Goal: Check status: Check status

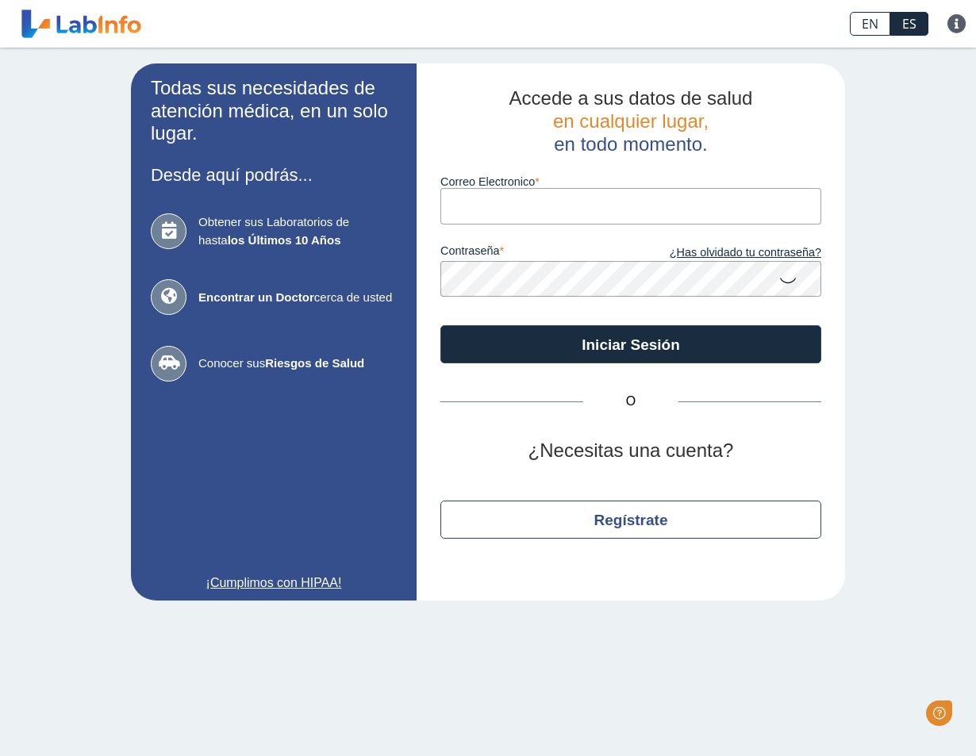
click at [528, 206] on input "Correo Electronico" at bounding box center [630, 206] width 381 height 36
type input "[PERSON_NAME][EMAIL_ADDRESS][DOMAIN_NAME]"
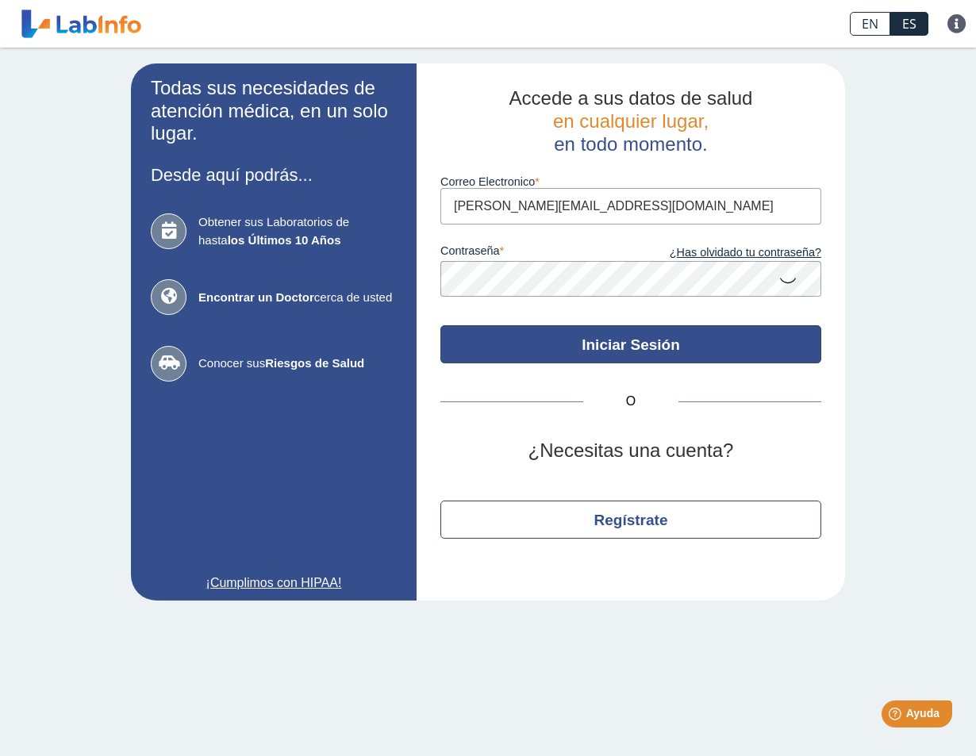
click at [567, 355] on button "Iniciar Sesión" at bounding box center [630, 344] width 381 height 38
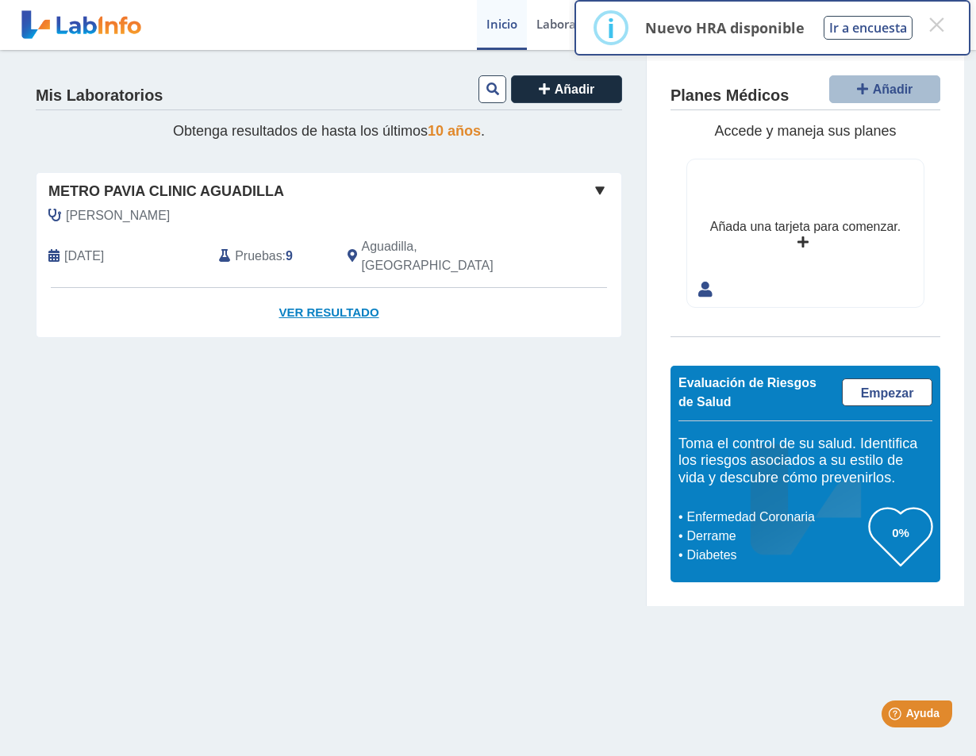
click at [347, 297] on link "Ver Resultado" at bounding box center [328, 313] width 585 height 50
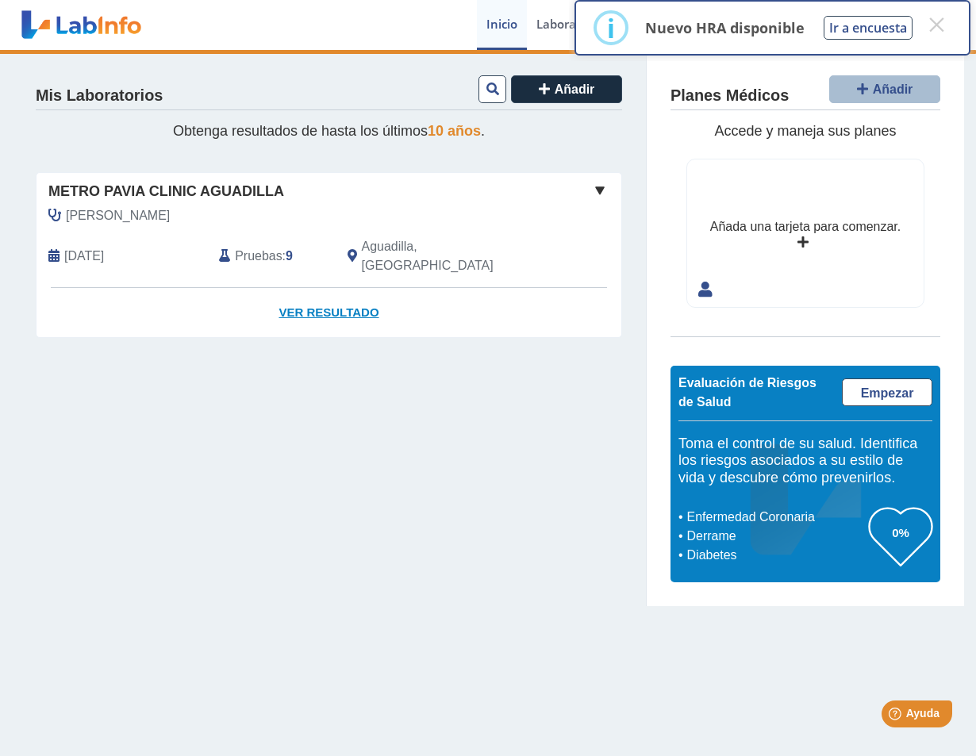
click at [343, 292] on link "Ver Resultado" at bounding box center [328, 313] width 585 height 50
click at [930, 24] on button "×" at bounding box center [936, 24] width 29 height 29
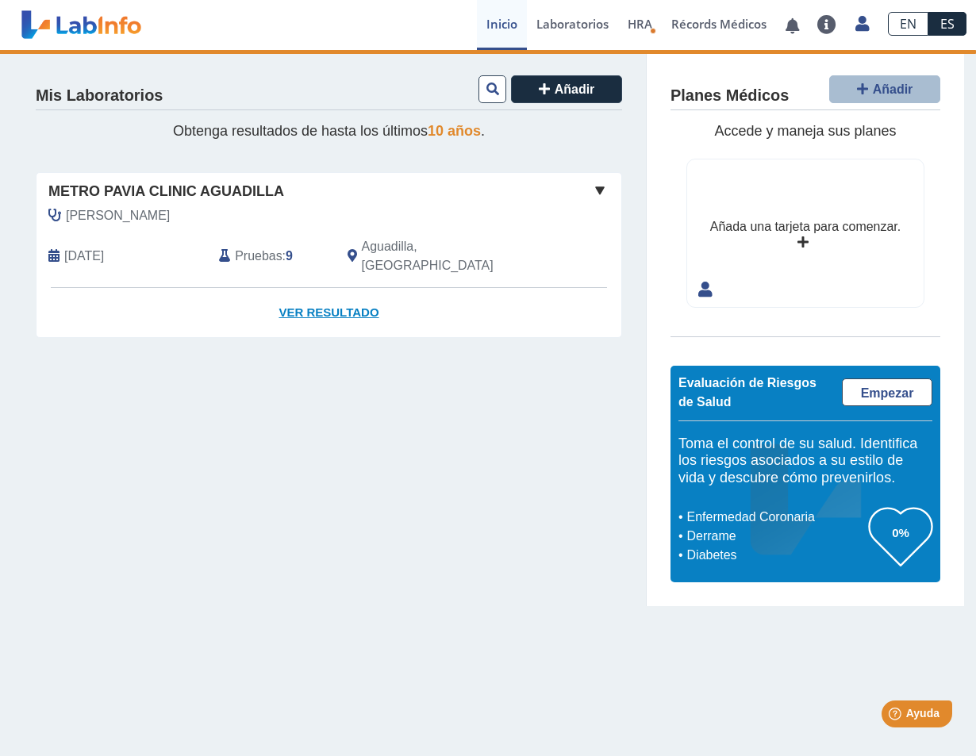
click at [337, 292] on link "Ver Resultado" at bounding box center [328, 313] width 585 height 50
click at [90, 247] on span "[DATE]" at bounding box center [84, 256] width 40 height 19
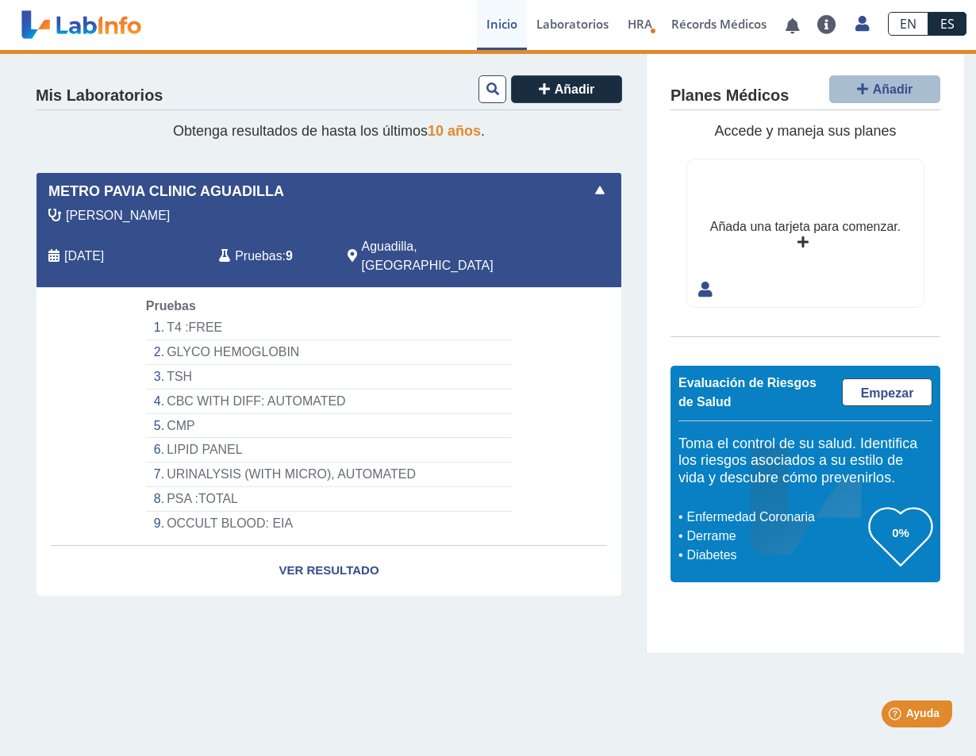
click at [175, 340] on li "GLYCO HEMOGLOBIN" at bounding box center [329, 352] width 366 height 25
click at [223, 340] on li "GLYCO HEMOGLOBIN" at bounding box center [329, 352] width 366 height 25
click at [259, 247] on span "Pruebas" at bounding box center [258, 256] width 47 height 19
click at [193, 340] on li "GLYCO HEMOGLOBIN" at bounding box center [329, 352] width 366 height 25
click at [190, 316] on li "T4 :FREE" at bounding box center [329, 328] width 366 height 25
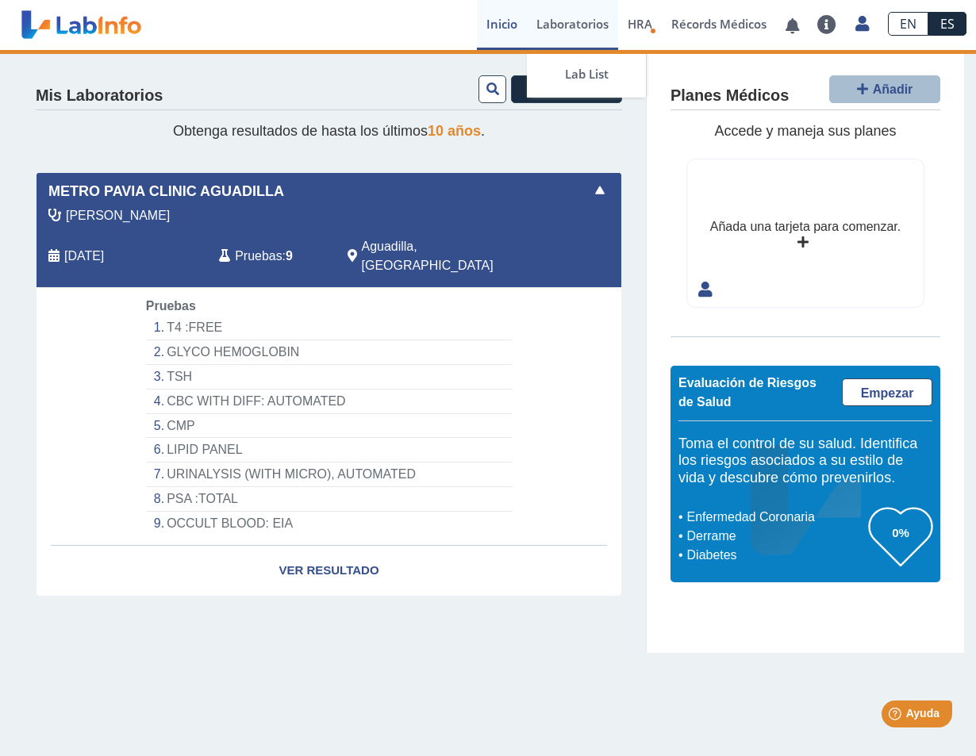
click at [559, 25] on link "Laboratorios" at bounding box center [572, 25] width 91 height 50
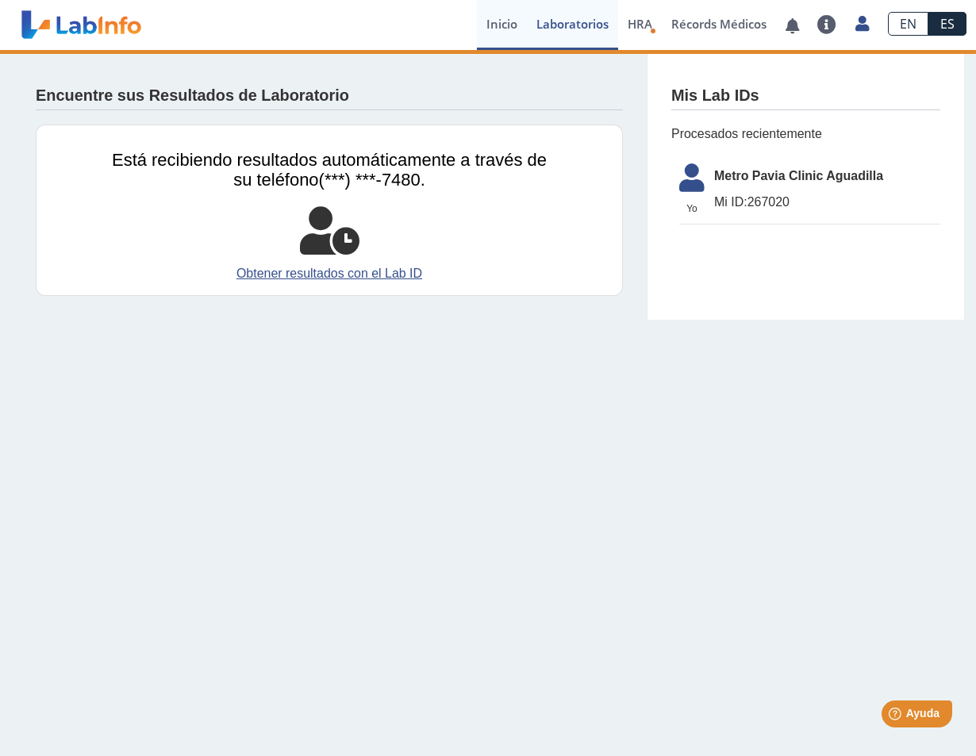
click at [491, 20] on link "Inicio" at bounding box center [502, 25] width 50 height 50
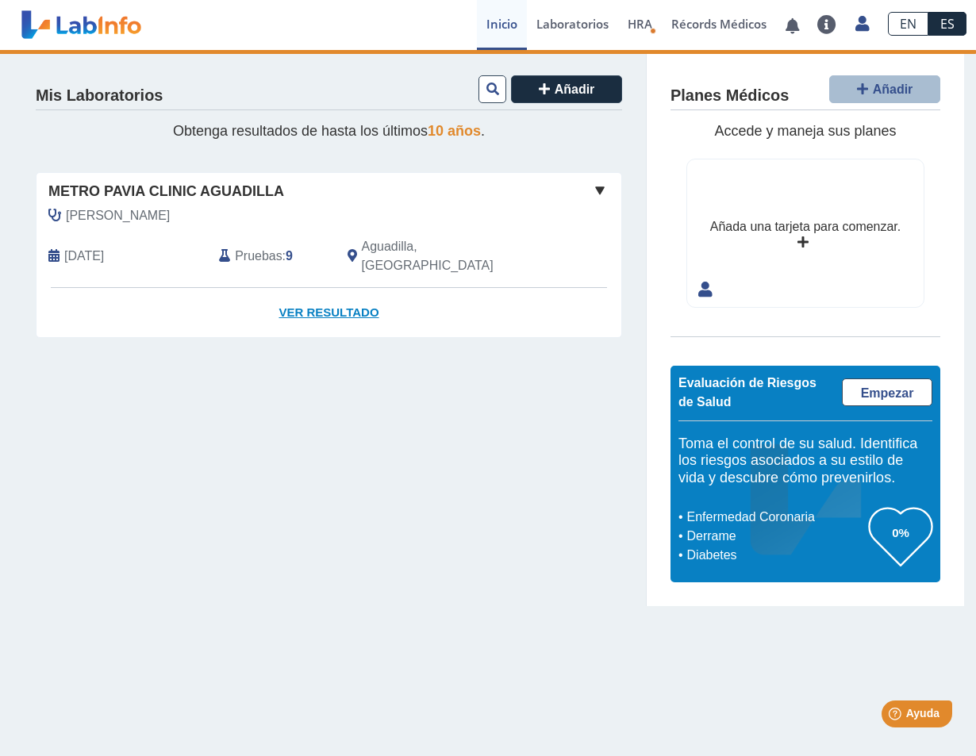
click at [298, 288] on link "Ver Resultado" at bounding box center [328, 313] width 585 height 50
click at [303, 293] on link "Ver Resultado" at bounding box center [328, 313] width 585 height 50
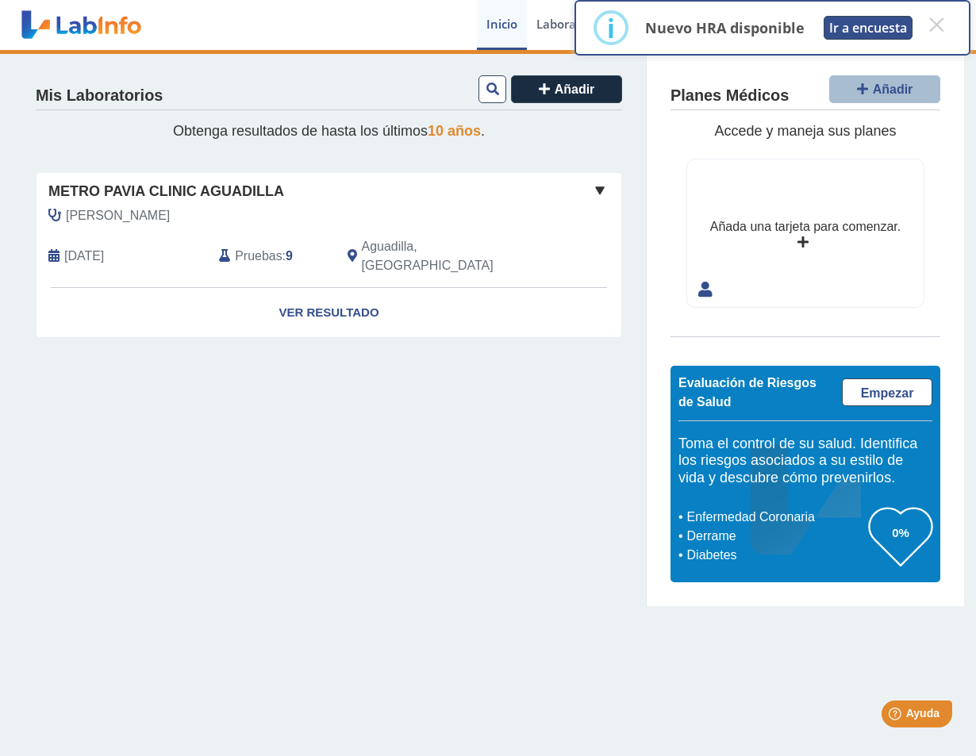
click at [824, 30] on button "Ir a encuesta" at bounding box center [867, 28] width 89 height 24
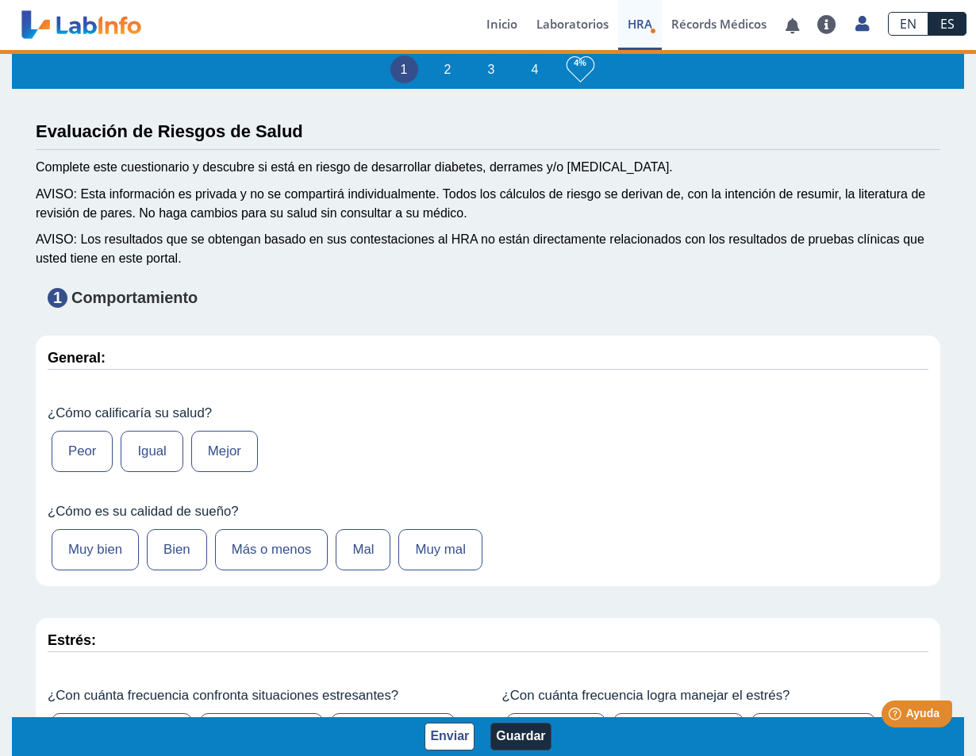
click at [155, 459] on label "Igual" at bounding box center [152, 451] width 62 height 41
click at [0, 0] on input "Igual" at bounding box center [0, 0] width 0 height 0
click at [253, 550] on label "Más o menos" at bounding box center [271, 549] width 113 height 41
click at [0, 0] on input "Más o menos" at bounding box center [0, 0] width 0 height 0
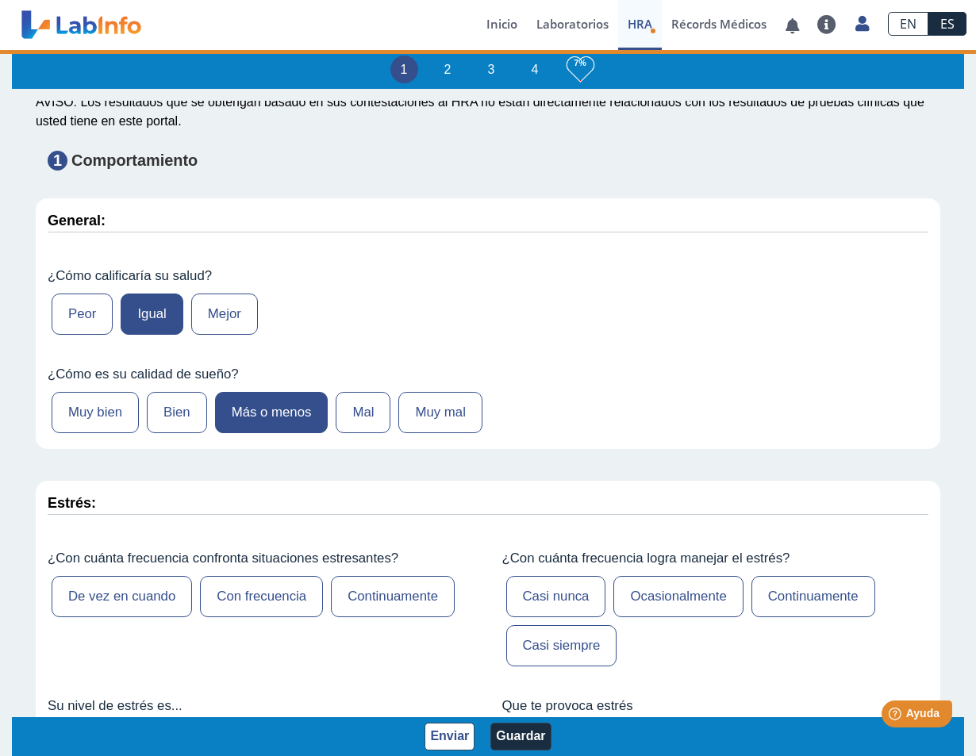
scroll to position [397, 0]
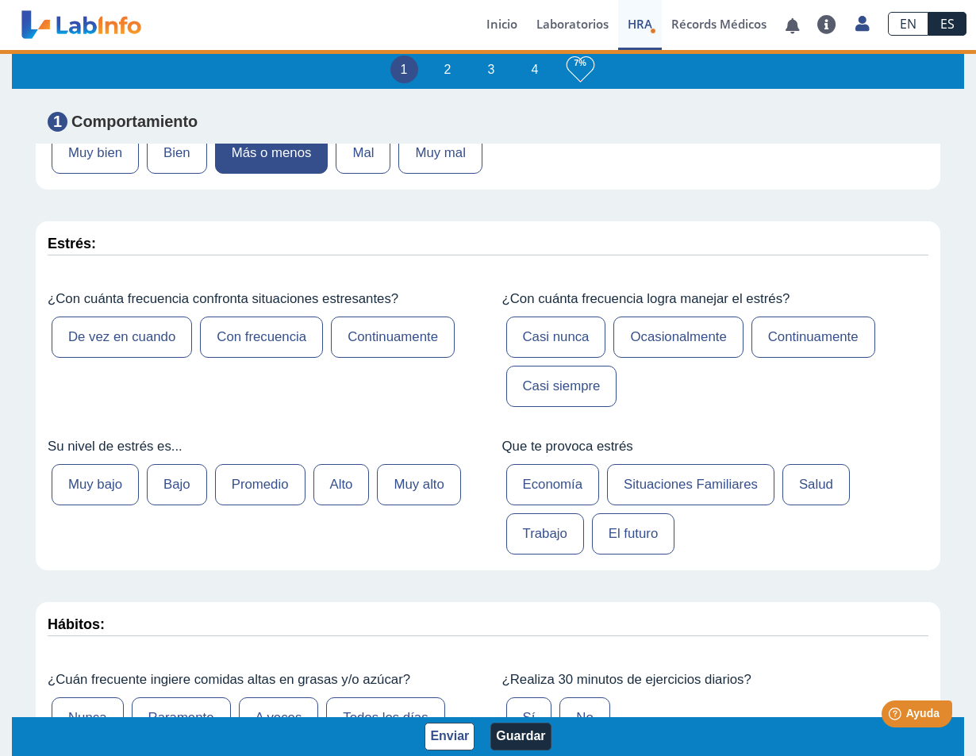
click at [143, 351] on label "De vez en cuando" at bounding box center [122, 337] width 140 height 41
click at [0, 0] on input "De vez en cuando" at bounding box center [0, 0] width 0 height 0
click at [247, 497] on label "Promedio" at bounding box center [260, 484] width 90 height 41
click at [0, 0] on input "Promedio" at bounding box center [0, 0] width 0 height 0
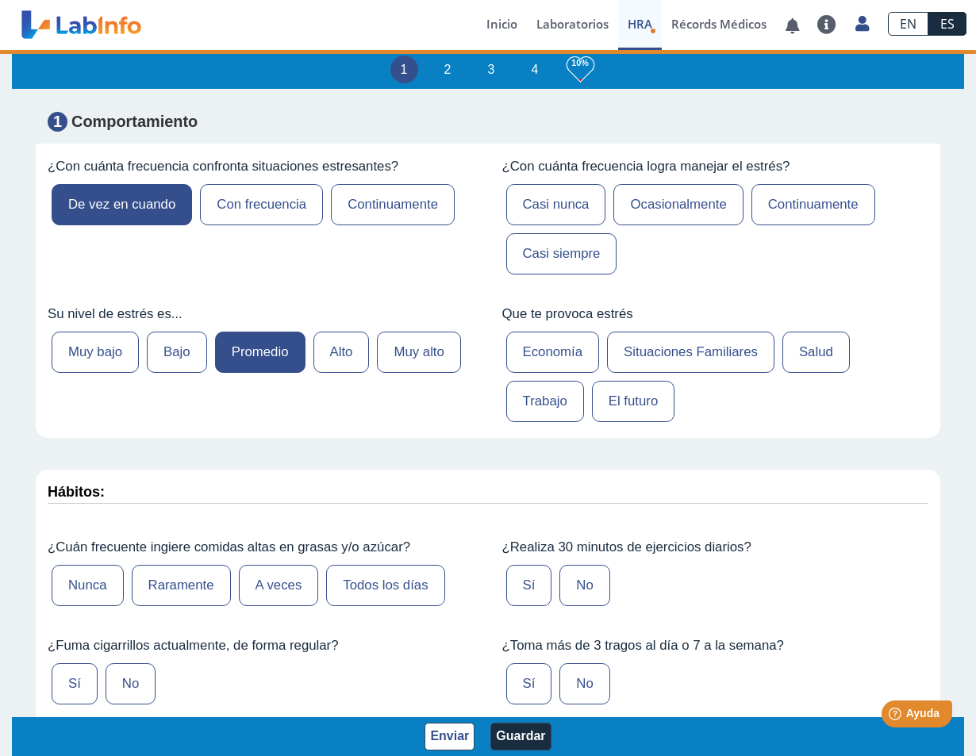
scroll to position [635, 0]
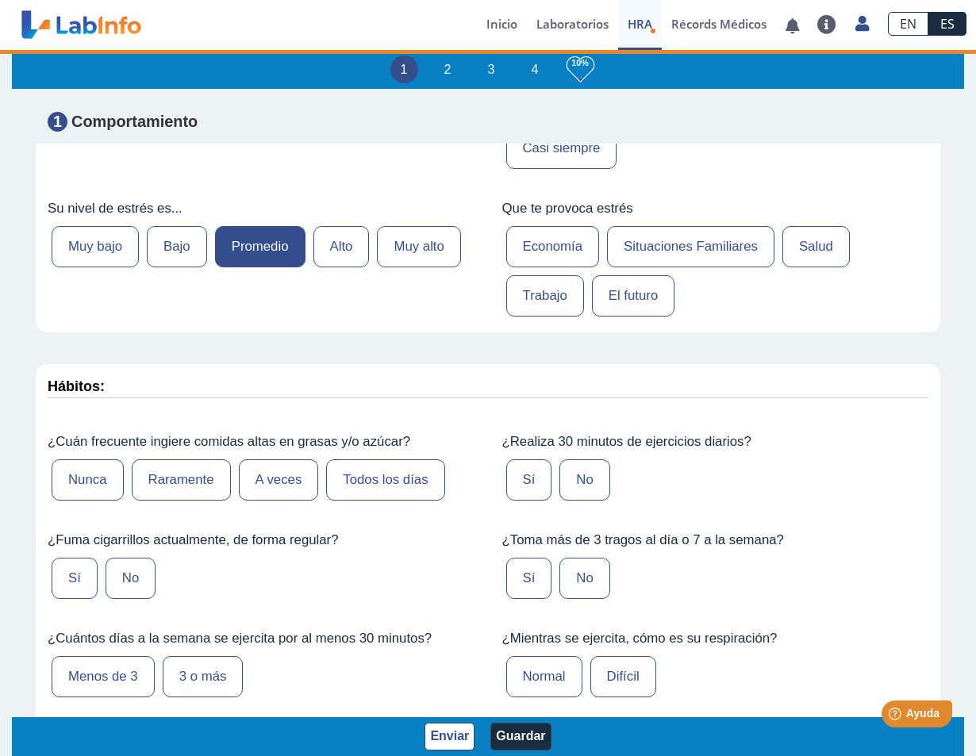
click at [194, 489] on label "Raramente" at bounding box center [181, 479] width 99 height 41
click at [0, 0] on input "Raramente" at bounding box center [0, 0] width 0 height 0
click at [121, 578] on label "No" at bounding box center [131, 578] width 50 height 41
click at [0, 0] on input "No" at bounding box center [0, 0] width 0 height 0
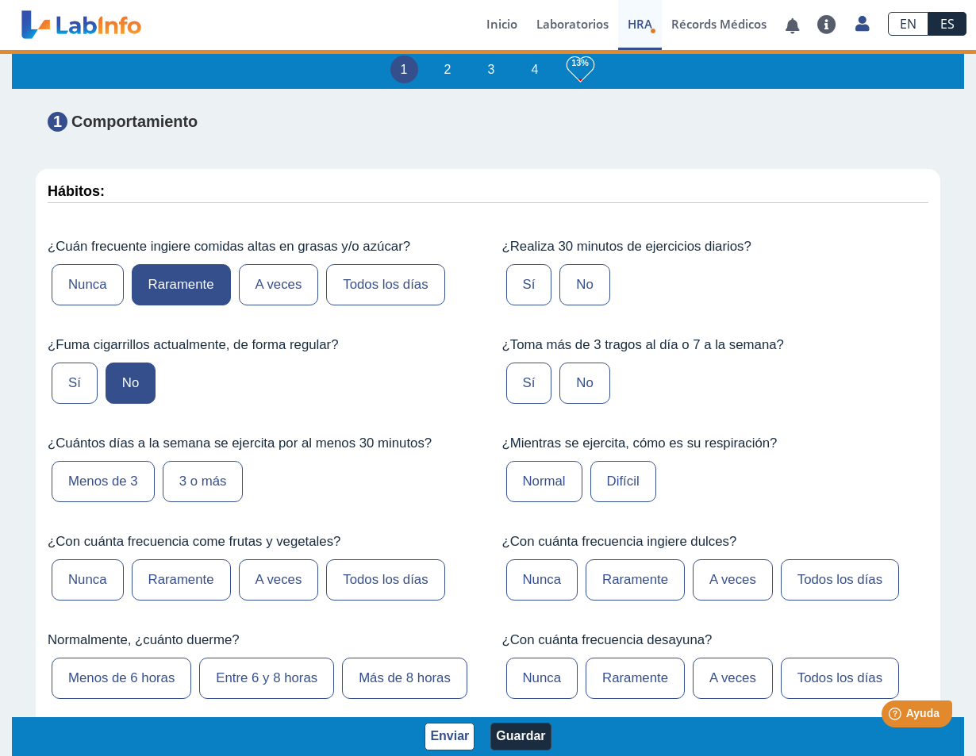
scroll to position [873, 0]
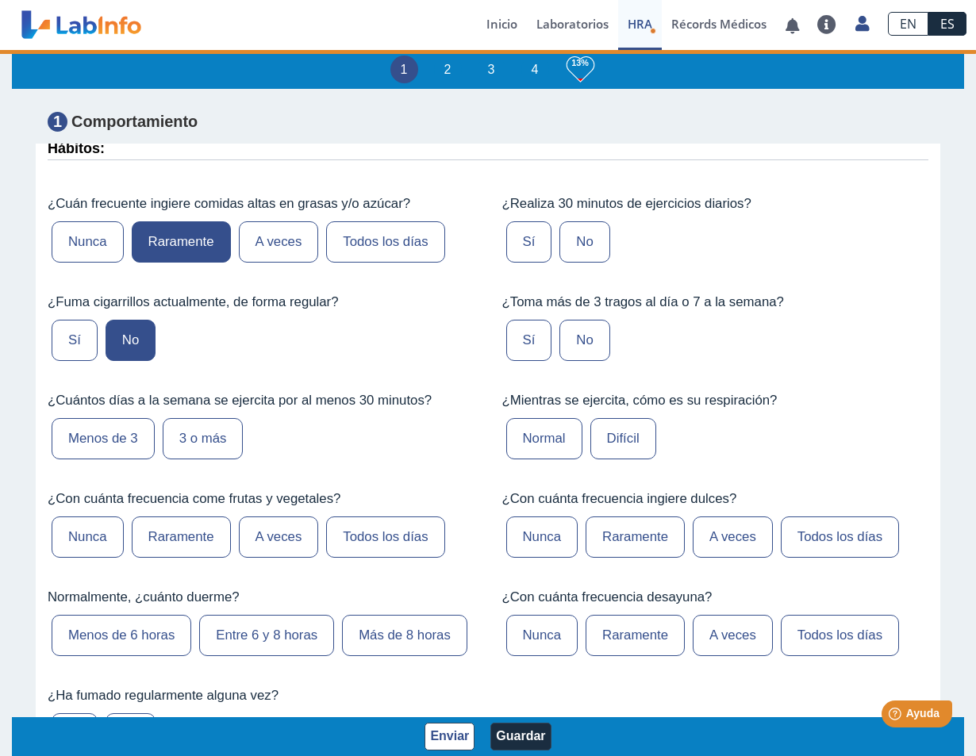
click at [120, 448] on label "Menos de 3" at bounding box center [103, 438] width 103 height 41
click at [0, 0] on input "Menos de 3" at bounding box center [0, 0] width 0 height 0
click at [560, 345] on label "No" at bounding box center [584, 340] width 50 height 41
click at [0, 0] on input "No" at bounding box center [0, 0] width 0 height 0
click at [572, 236] on label "No" at bounding box center [584, 241] width 50 height 41
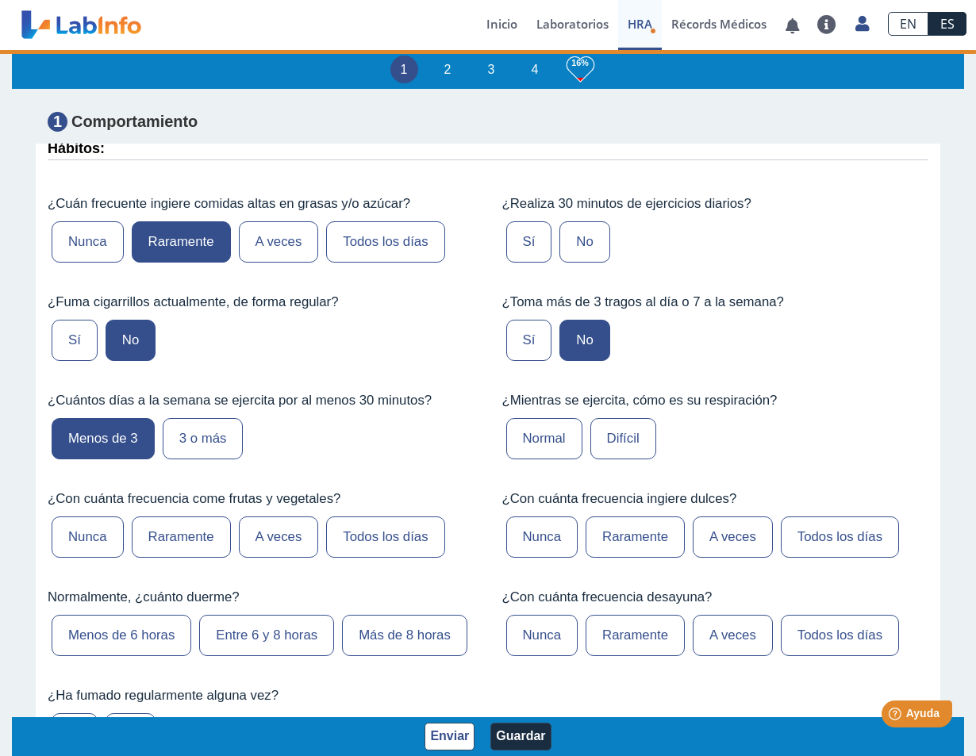
click at [0, 0] on input "No" at bounding box center [0, 0] width 0 height 0
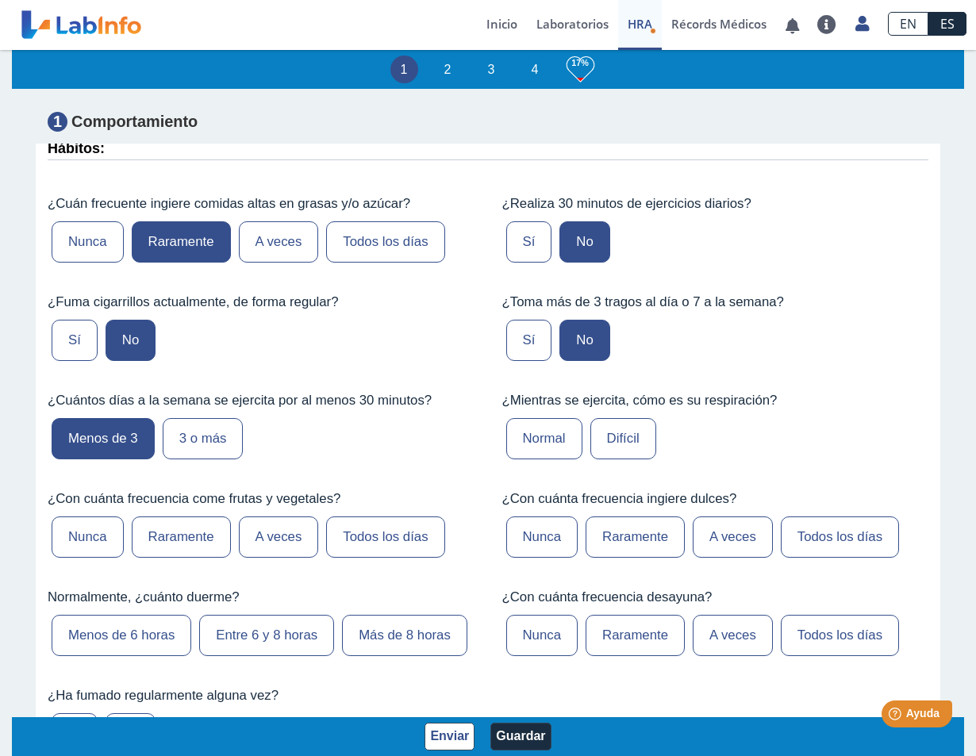
click at [555, 454] on label "Normal" at bounding box center [544, 438] width 76 height 41
click at [0, 0] on input "Normal" at bounding box center [0, 0] width 0 height 0
click at [623, 550] on label "Raramente" at bounding box center [634, 536] width 99 height 41
click at [0, 0] on input "Raramente" at bounding box center [0, 0] width 0 height 0
click at [803, 634] on label "Todos los días" at bounding box center [840, 635] width 118 height 41
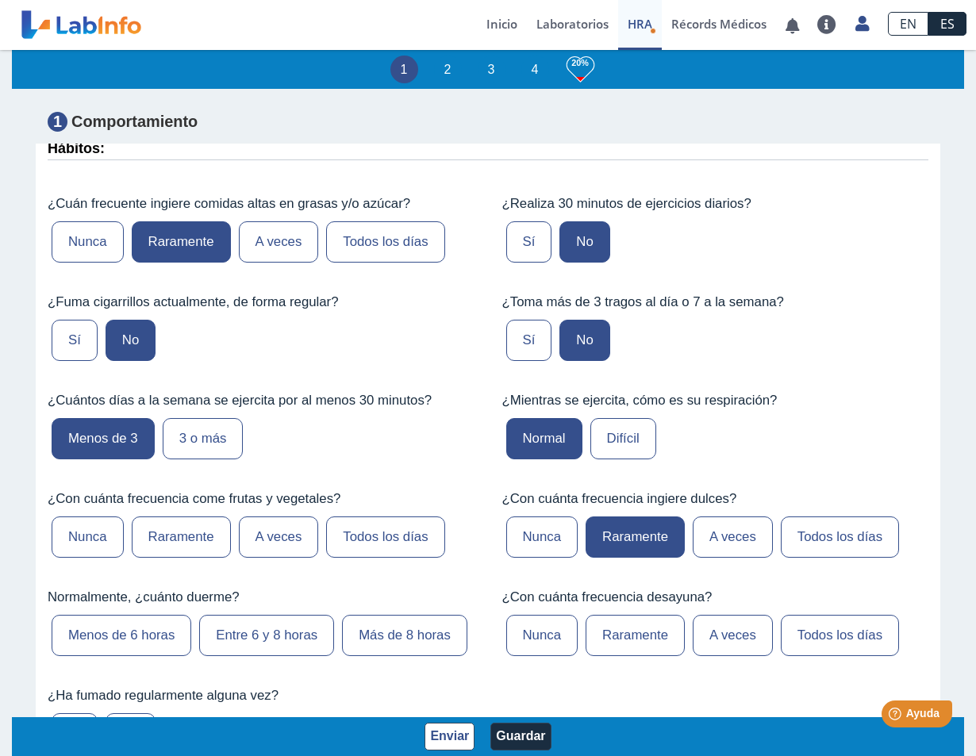
click at [0, 0] on input "Todos los días" at bounding box center [0, 0] width 0 height 0
click at [133, 649] on label "Menos de 6 horas" at bounding box center [122, 635] width 140 height 41
click at [0, 0] on input "Menos de 6 horas" at bounding box center [0, 0] width 0 height 0
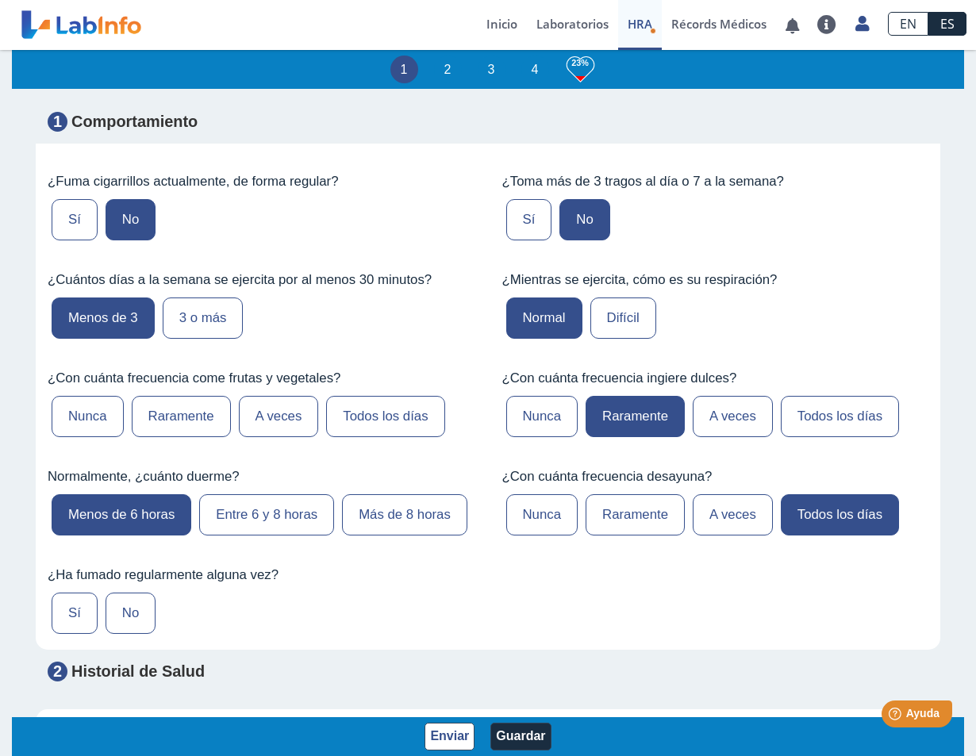
scroll to position [1111, 0]
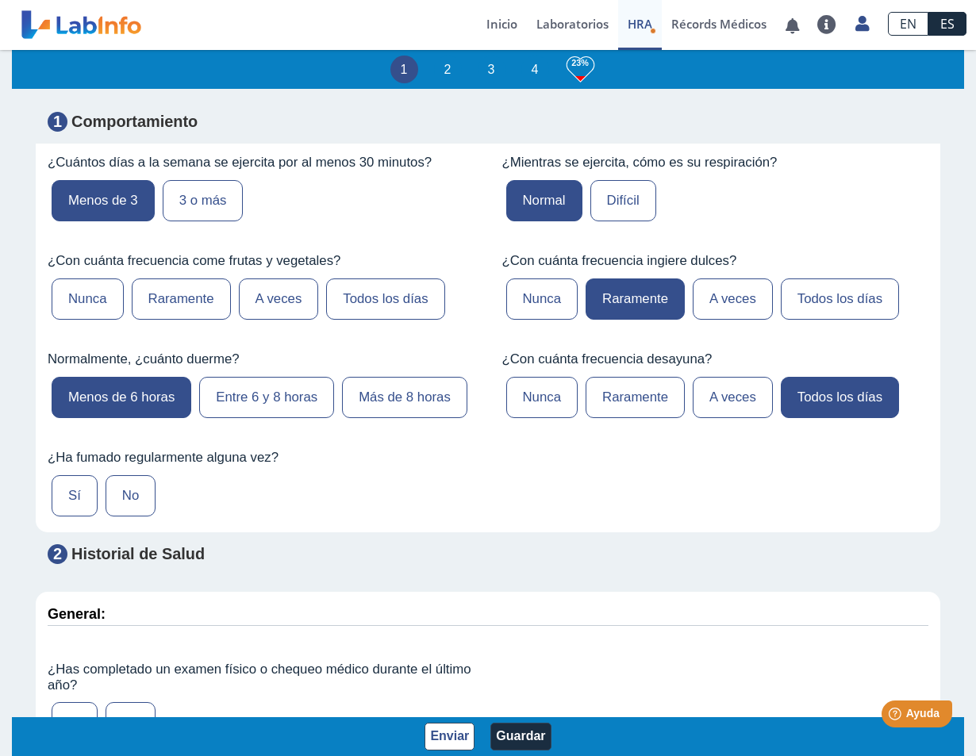
click at [135, 494] on label "No" at bounding box center [131, 495] width 50 height 41
click at [0, 0] on input "No" at bounding box center [0, 0] width 0 height 0
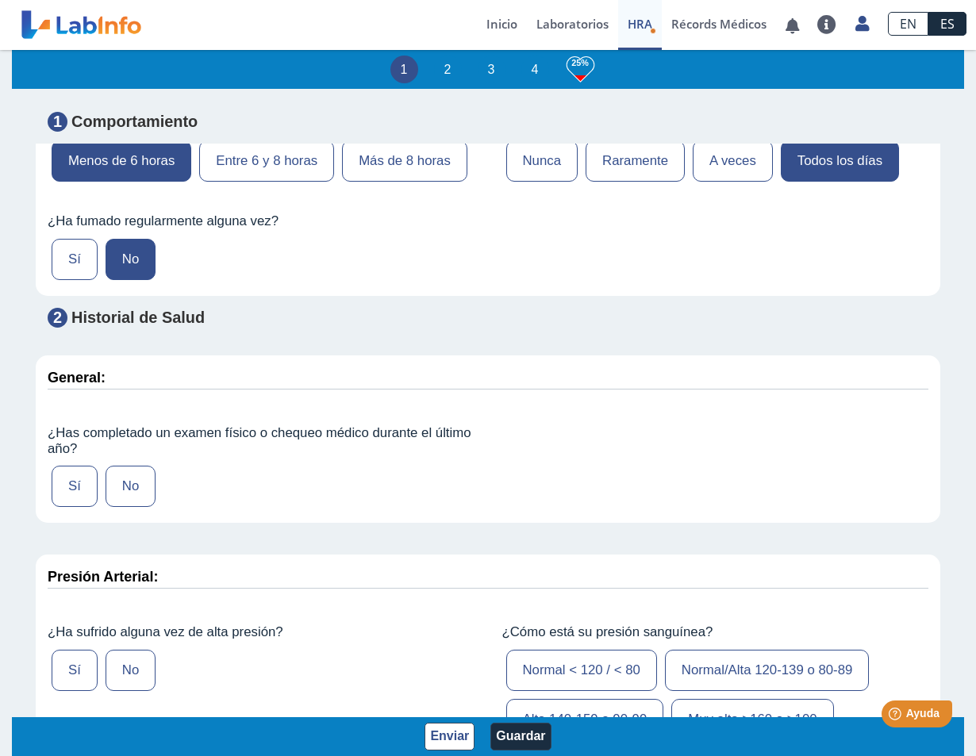
scroll to position [1348, 0]
click at [77, 487] on label "Sí" at bounding box center [75, 484] width 46 height 41
click at [0, 0] on input "Sí" at bounding box center [0, 0] width 0 height 0
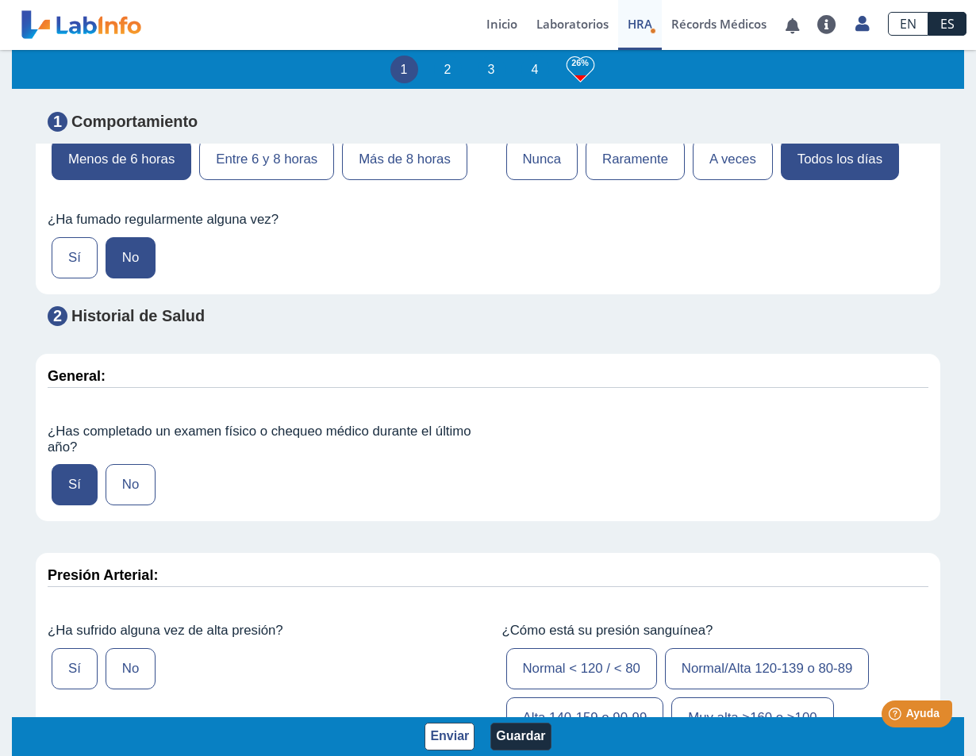
click at [121, 659] on label "No" at bounding box center [131, 668] width 50 height 41
click at [0, 0] on input "No" at bounding box center [0, 0] width 0 height 0
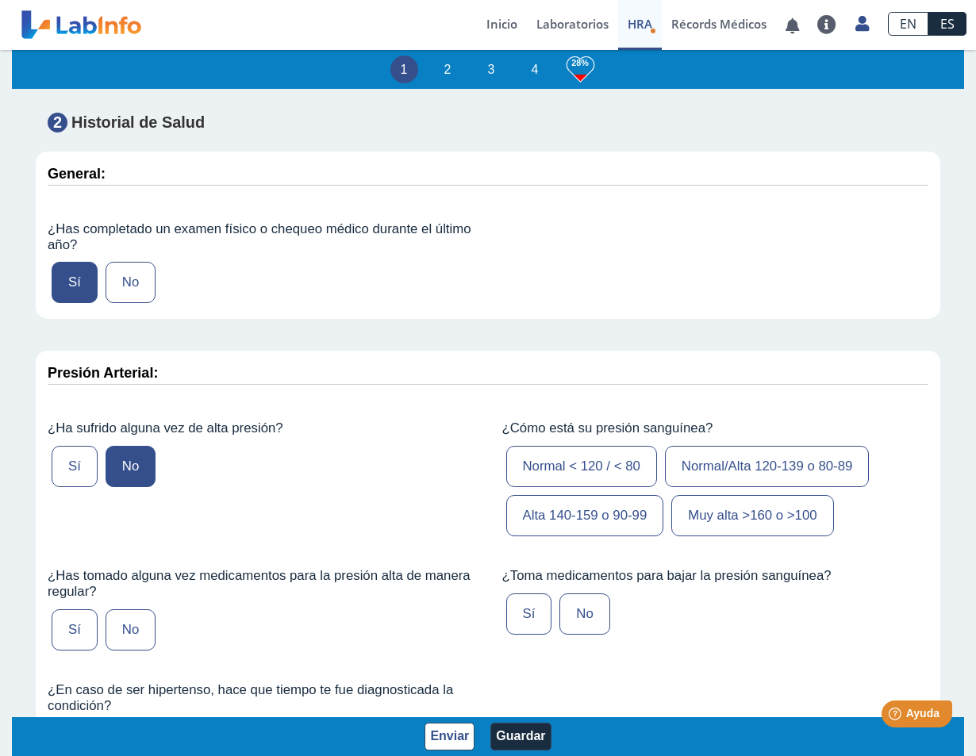
scroll to position [1586, 0]
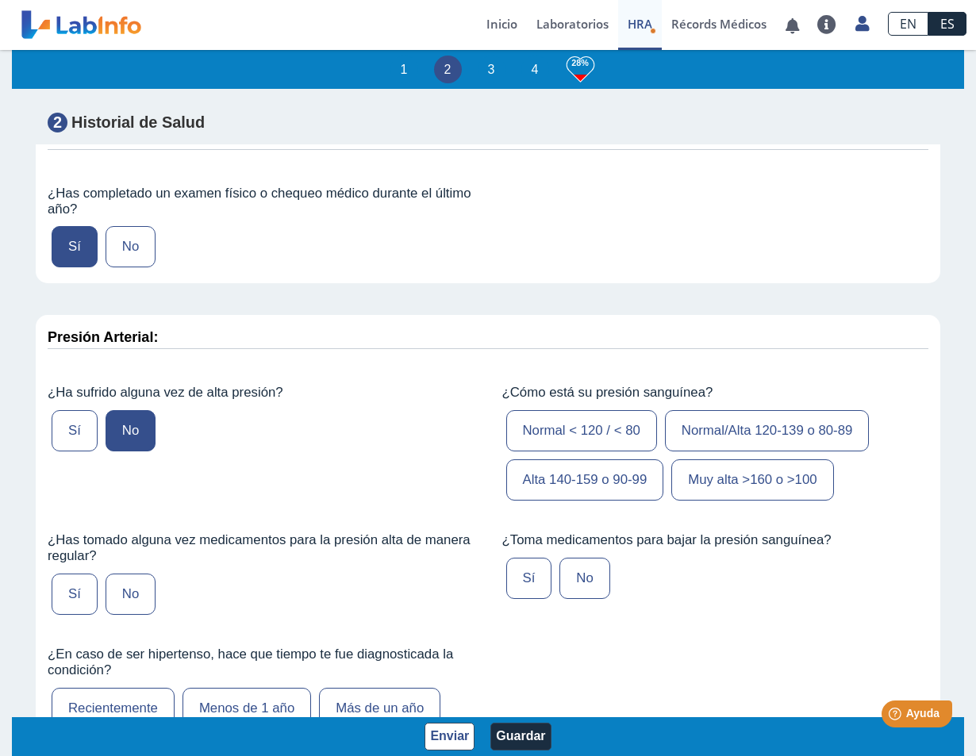
click at [115, 600] on label "No" at bounding box center [131, 594] width 50 height 41
click at [0, 0] on input "No" at bounding box center [0, 0] width 0 height 0
click at [562, 584] on label "No" at bounding box center [584, 578] width 50 height 41
click at [0, 0] on input "No" at bounding box center [0, 0] width 0 height 0
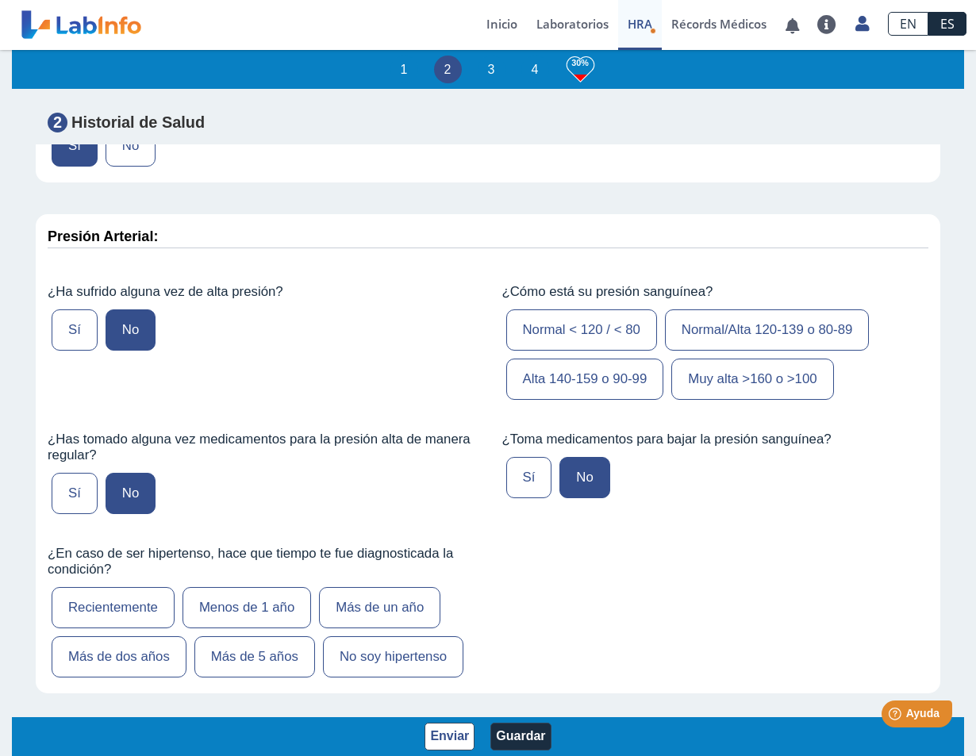
scroll to position [1824, 0]
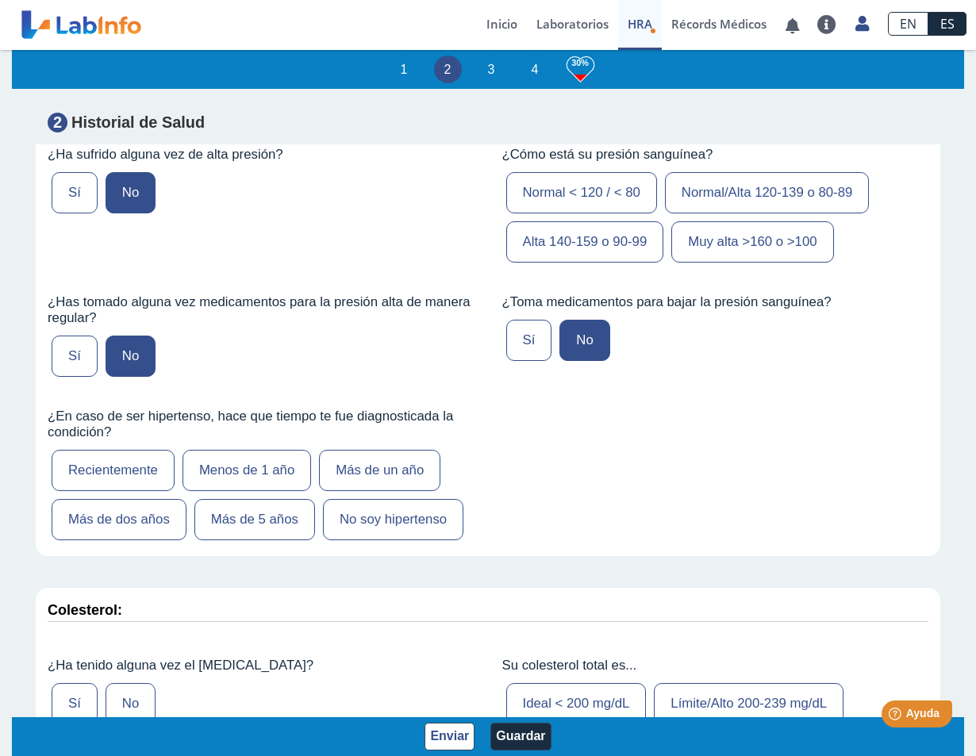
click at [341, 533] on label "No soy hipertenso" at bounding box center [393, 519] width 140 height 41
click at [0, 0] on input "No soy hipertenso" at bounding box center [0, 0] width 0 height 0
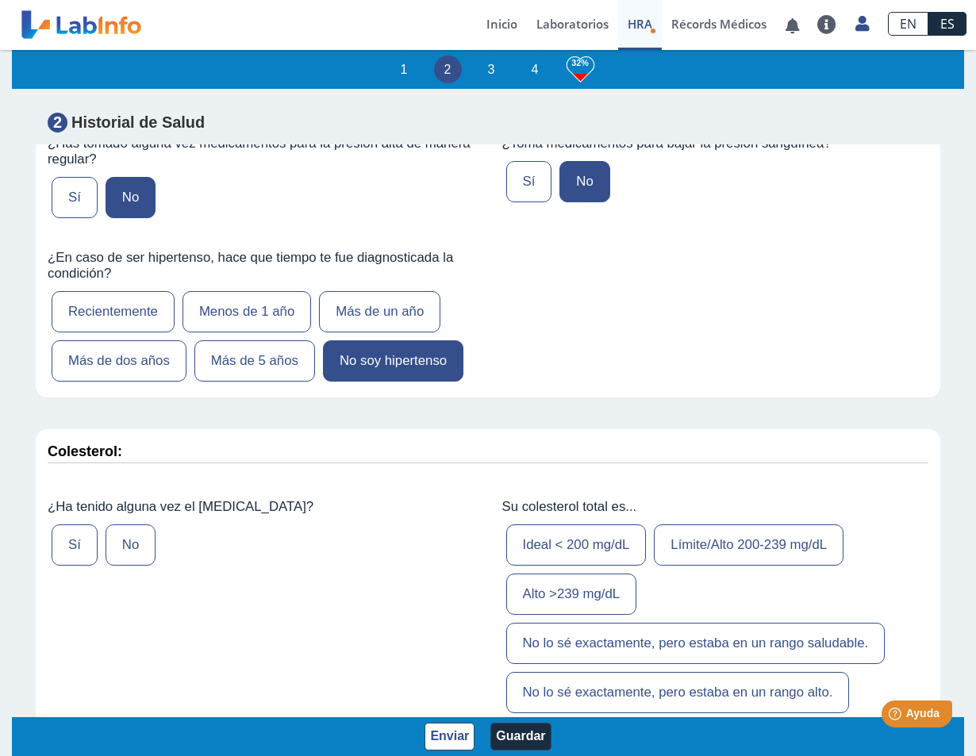
click at [65, 544] on label "Sí" at bounding box center [75, 544] width 46 height 41
click at [0, 0] on input "Sí" at bounding box center [0, 0] width 0 height 0
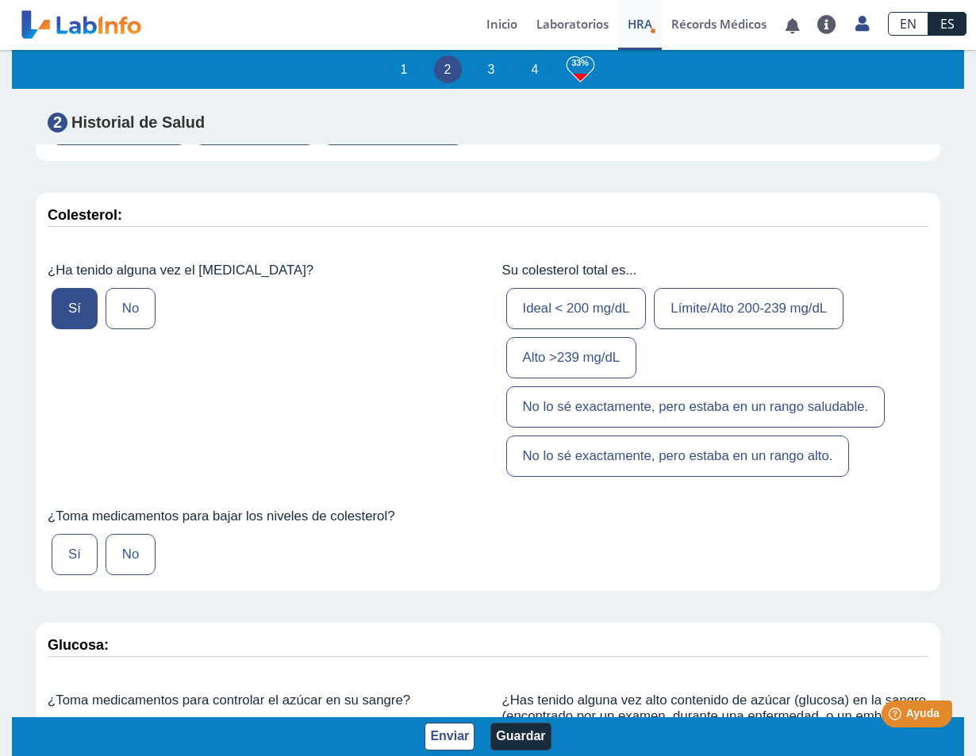
scroll to position [2221, 0]
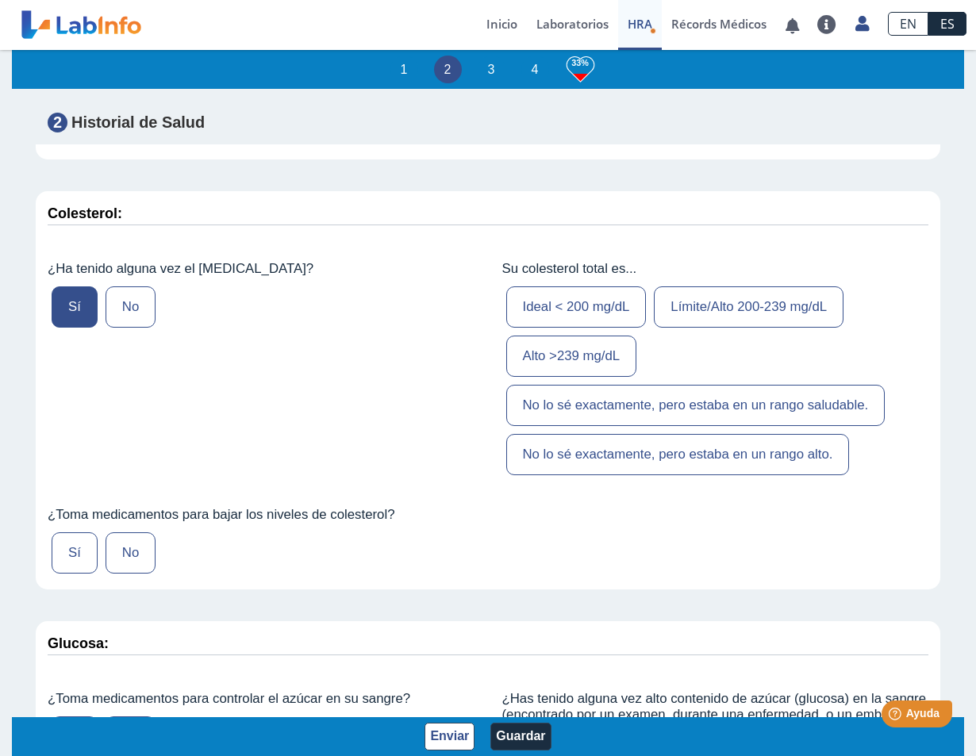
click at [130, 561] on label "No" at bounding box center [131, 552] width 50 height 41
click at [0, 0] on input "No" at bounding box center [0, 0] width 0 height 0
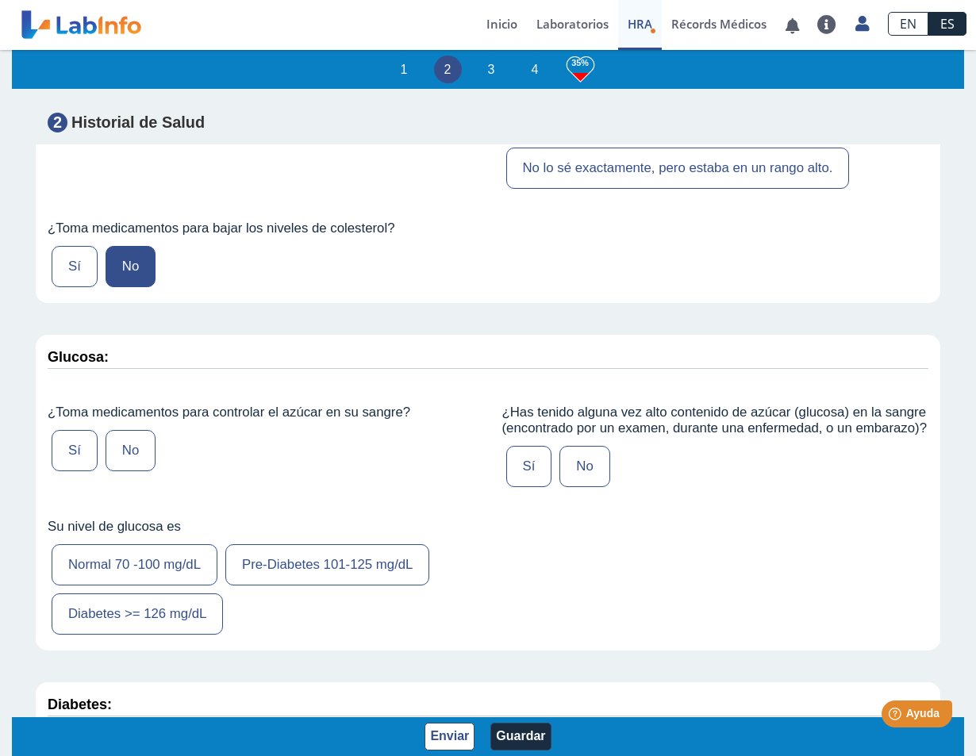
scroll to position [2538, 0]
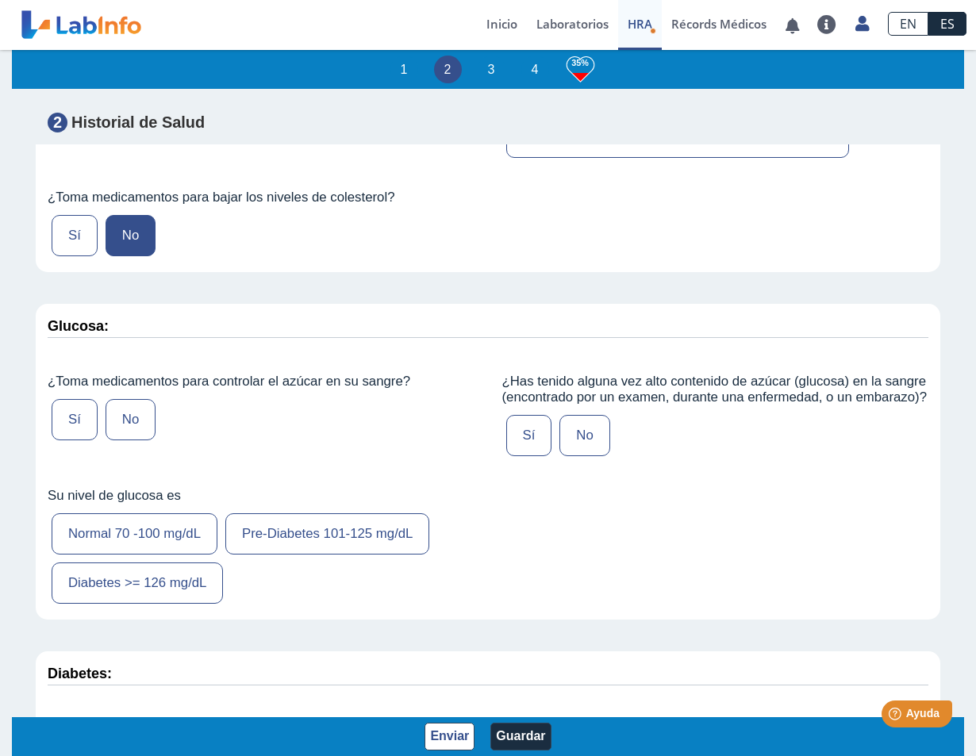
click at [177, 538] on label "Normal 70 -100 mg/dL" at bounding box center [135, 533] width 166 height 41
click at [0, 0] on input "Normal 70 -100 mg/dL" at bounding box center [0, 0] width 0 height 0
click at [142, 424] on label "No" at bounding box center [131, 419] width 50 height 41
click at [0, 0] on input "No" at bounding box center [0, 0] width 0 height 0
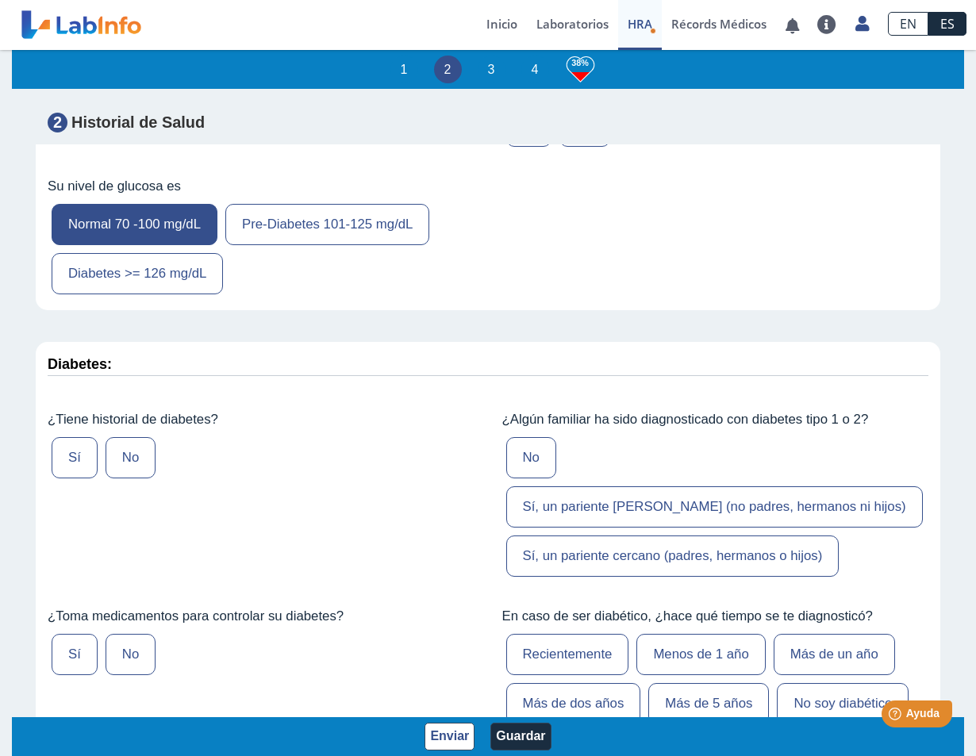
scroll to position [2935, 0]
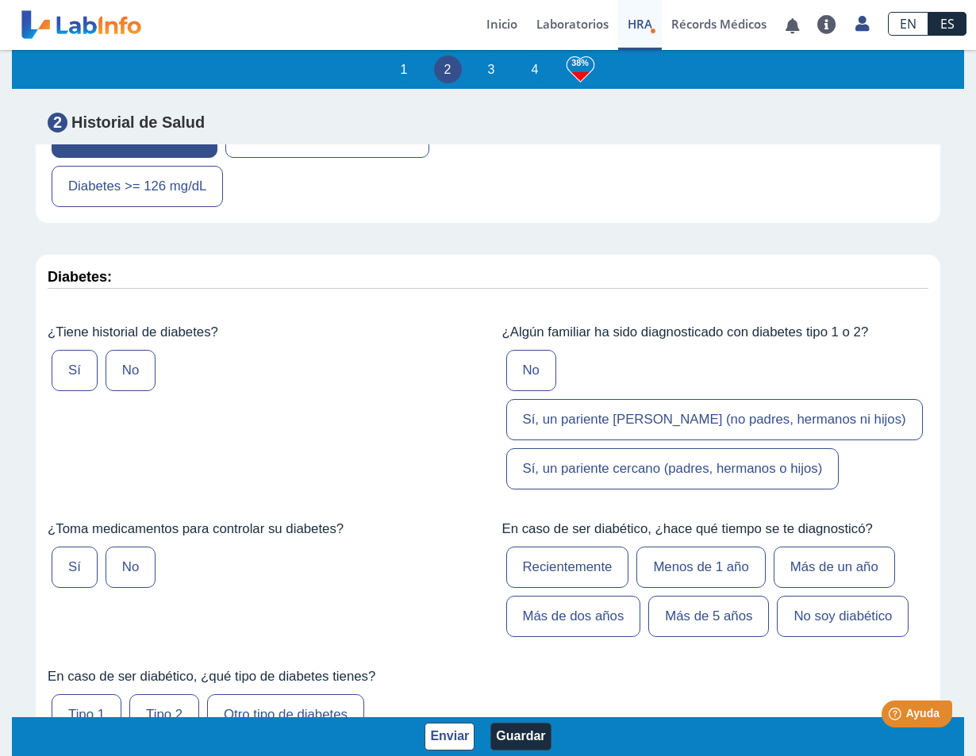
click at [124, 547] on label "No" at bounding box center [131, 567] width 50 height 41
click at [0, 0] on input "No" at bounding box center [0, 0] width 0 height 0
click at [71, 376] on label "Sí" at bounding box center [75, 370] width 46 height 41
click at [0, 0] on input "Sí" at bounding box center [0, 0] width 0 height 0
click at [608, 399] on label "Sí, un pariente [PERSON_NAME] (no padres, hermanos ni hijos)" at bounding box center [714, 419] width 416 height 41
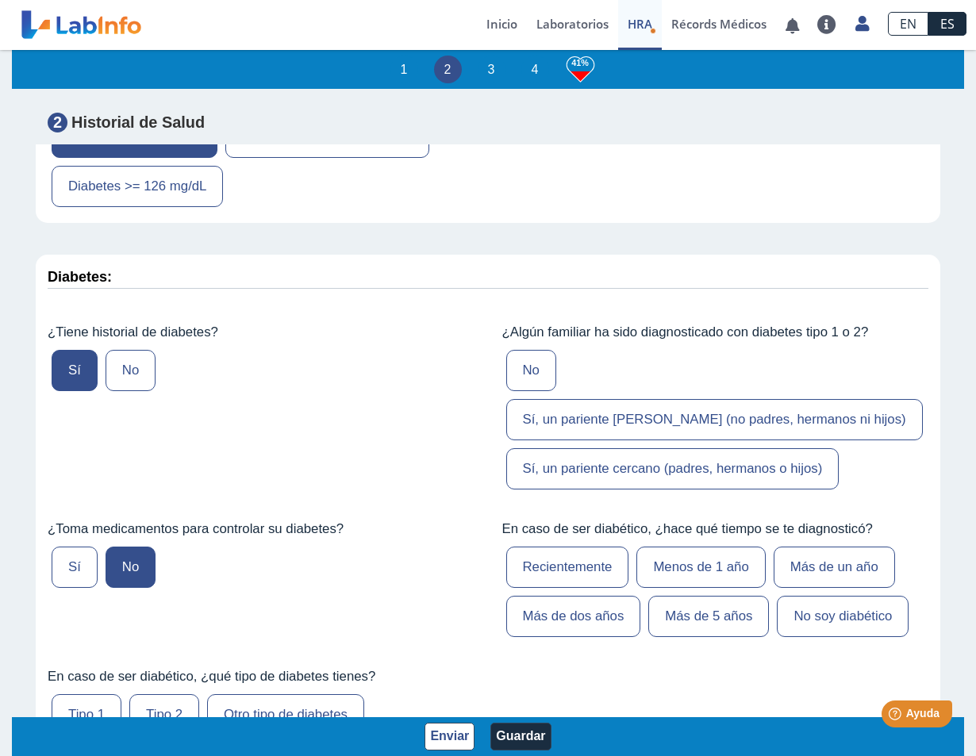
click at [0, 0] on input "Sí, un pariente [PERSON_NAME] (no padres, hermanos ni hijos)" at bounding box center [0, 0] width 0 height 0
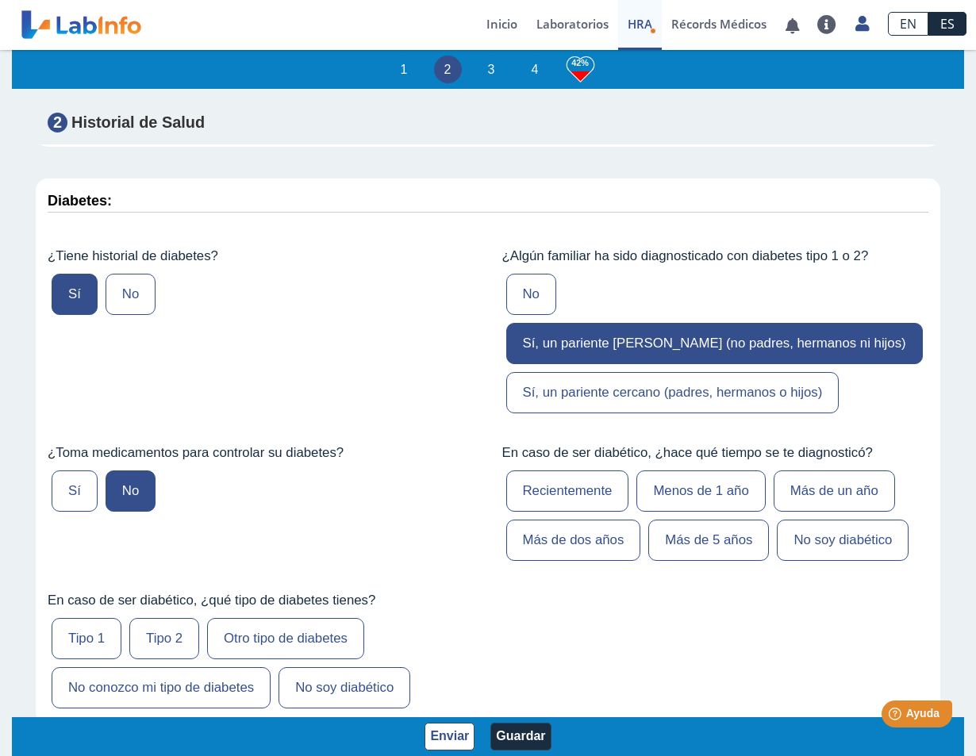
scroll to position [3173, 0]
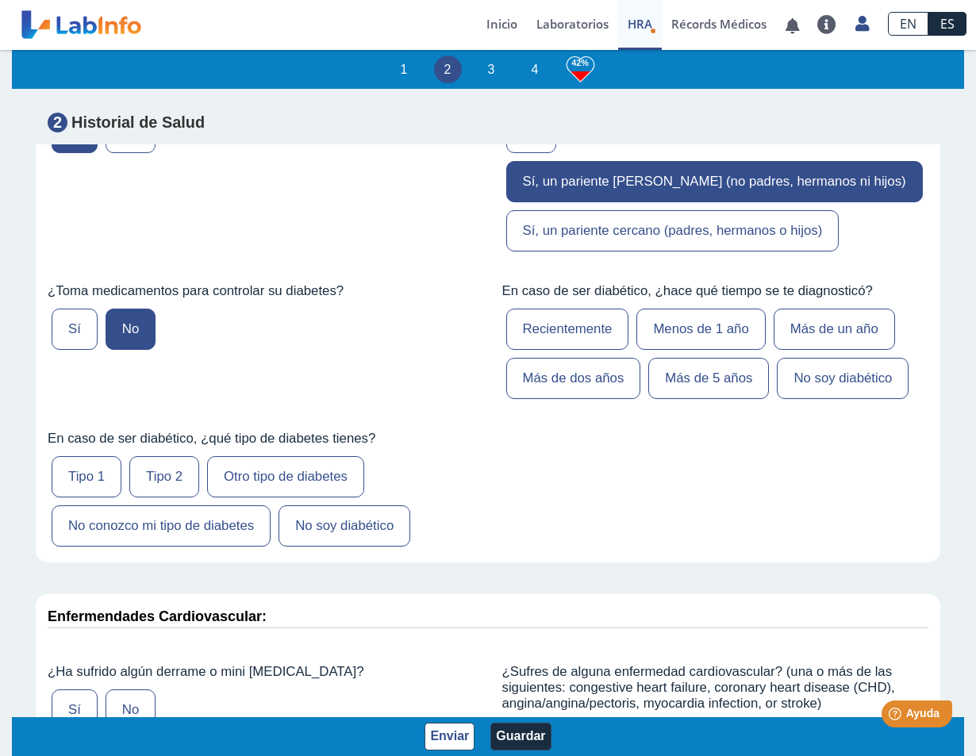
click at [331, 505] on label "No soy diabético" at bounding box center [344, 525] width 132 height 41
click at [0, 0] on input "No soy diabético" at bounding box center [0, 0] width 0 height 0
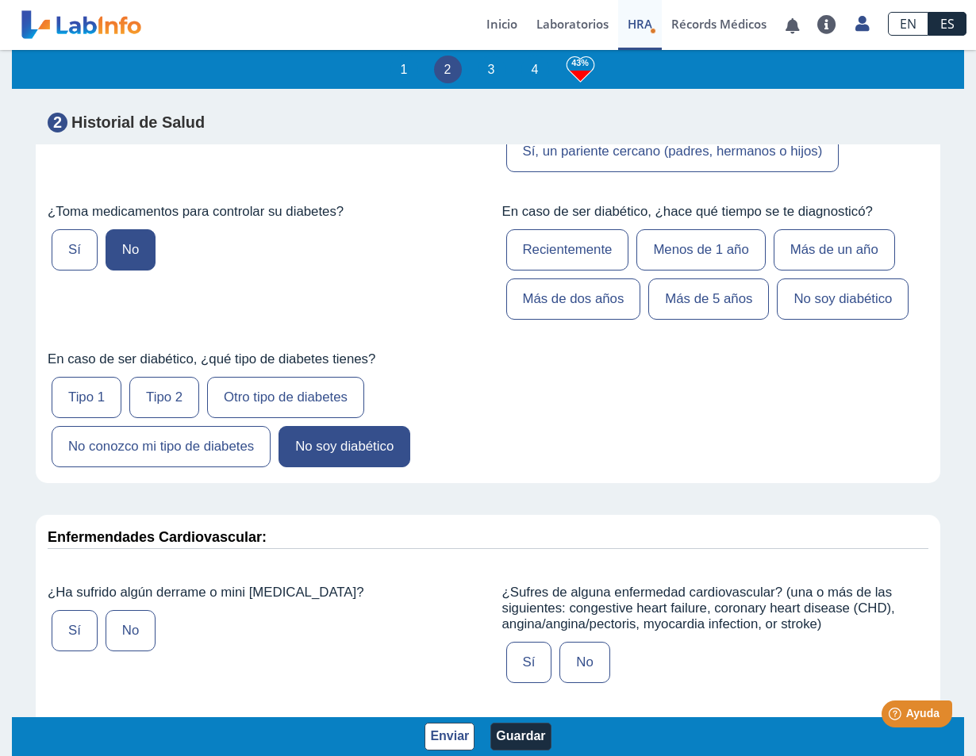
click at [133, 610] on label "No" at bounding box center [131, 630] width 50 height 41
click at [0, 0] on input "No" at bounding box center [0, 0] width 0 height 0
click at [574, 642] on label "No" at bounding box center [584, 662] width 50 height 41
click at [0, 0] on input "No" at bounding box center [0, 0] width 0 height 0
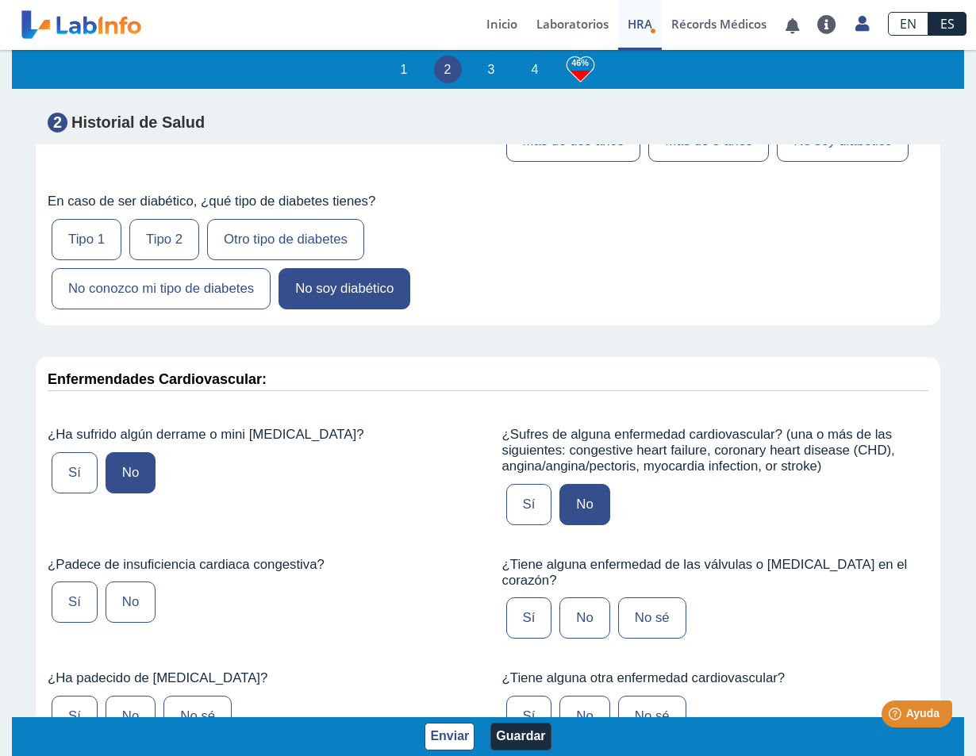
scroll to position [3411, 0]
click at [577, 597] on label "No" at bounding box center [584, 617] width 50 height 41
click at [0, 0] on input "No" at bounding box center [0, 0] width 0 height 0
click at [575, 695] on label "No" at bounding box center [584, 715] width 50 height 41
click at [0, 0] on input "No" at bounding box center [0, 0] width 0 height 0
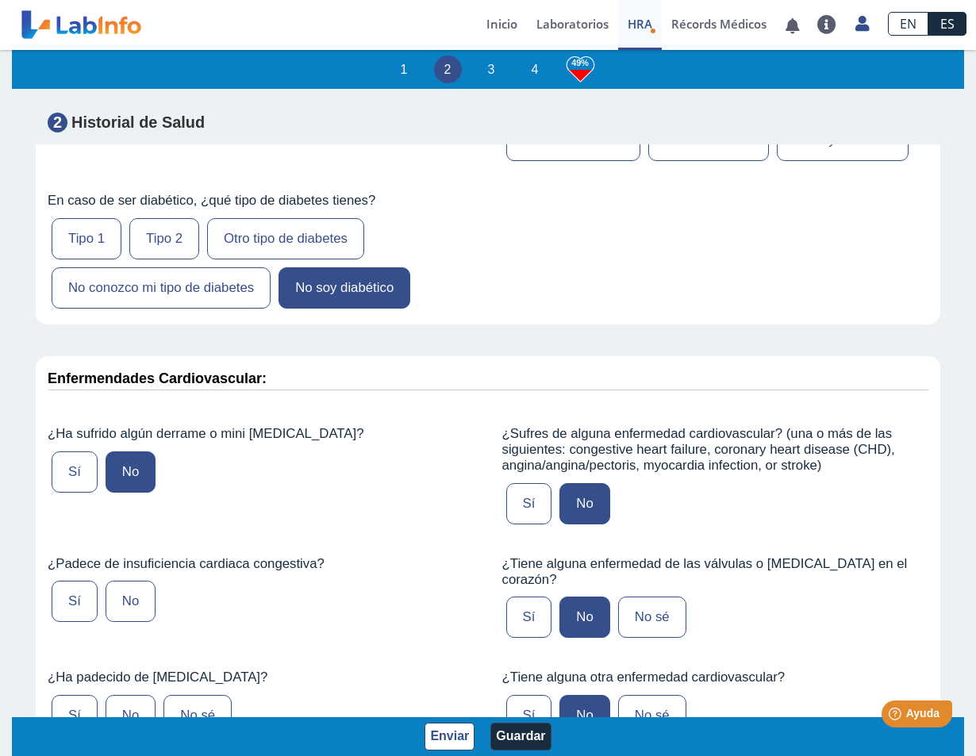
click at [125, 695] on label "No" at bounding box center [131, 715] width 50 height 41
click at [0, 0] on input "No" at bounding box center [0, 0] width 0 height 0
click at [129, 581] on label "No" at bounding box center [131, 601] width 50 height 41
click at [0, 0] on input "No" at bounding box center [0, 0] width 0 height 0
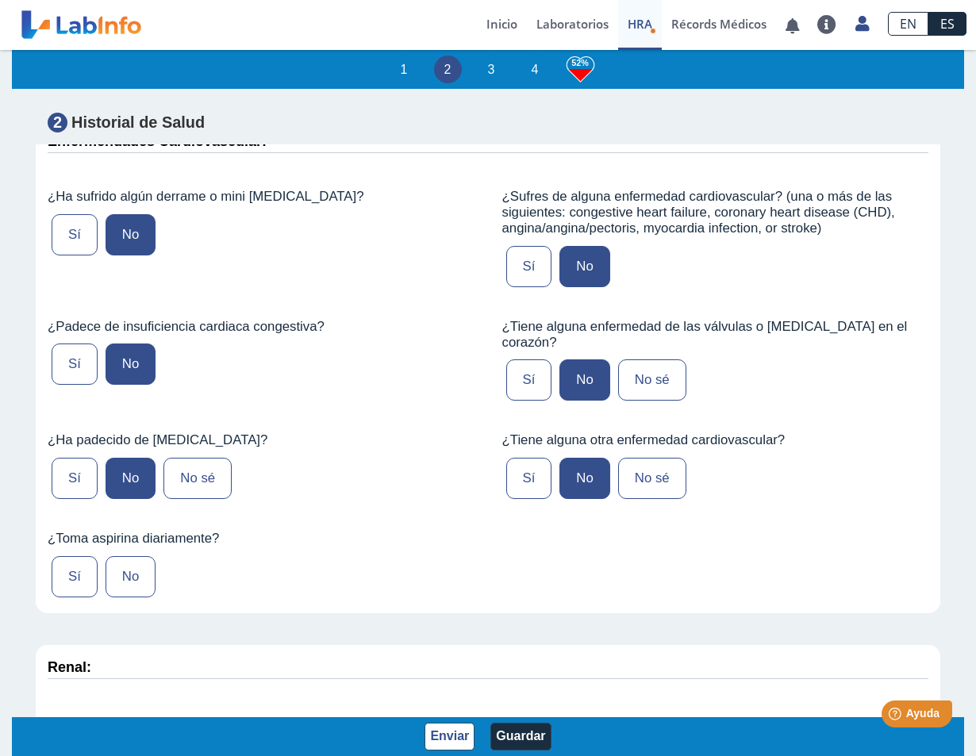
scroll to position [3649, 0]
click at [124, 555] on label "No" at bounding box center [131, 575] width 50 height 41
click at [0, 0] on input "No" at bounding box center [0, 0] width 0 height 0
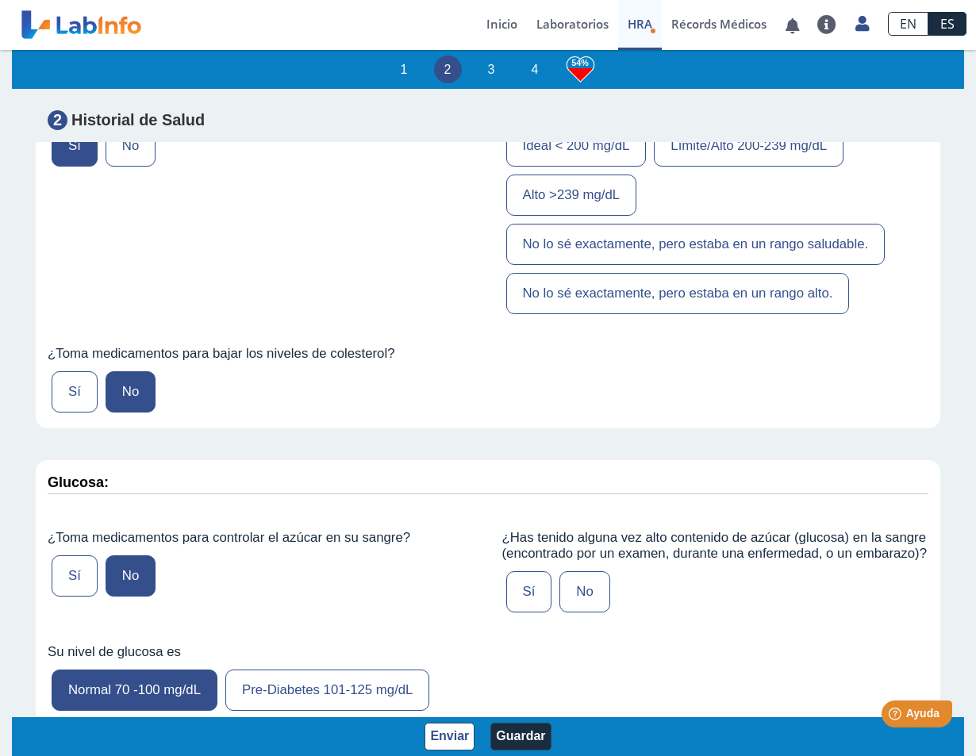
scroll to position [0, 0]
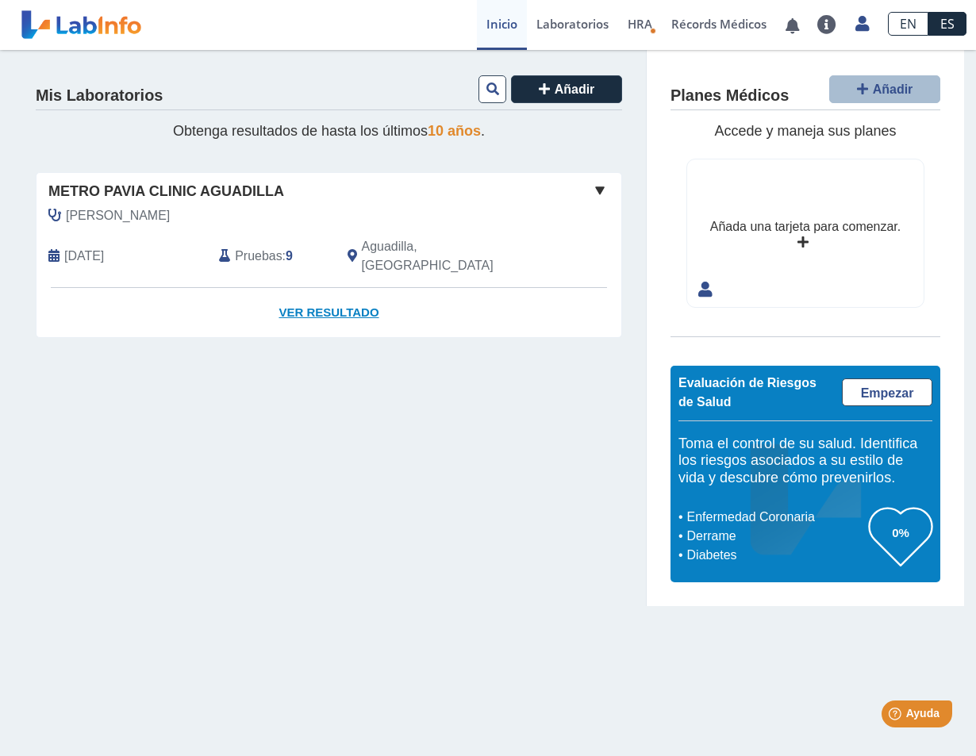
click at [320, 293] on link "Ver Resultado" at bounding box center [328, 313] width 585 height 50
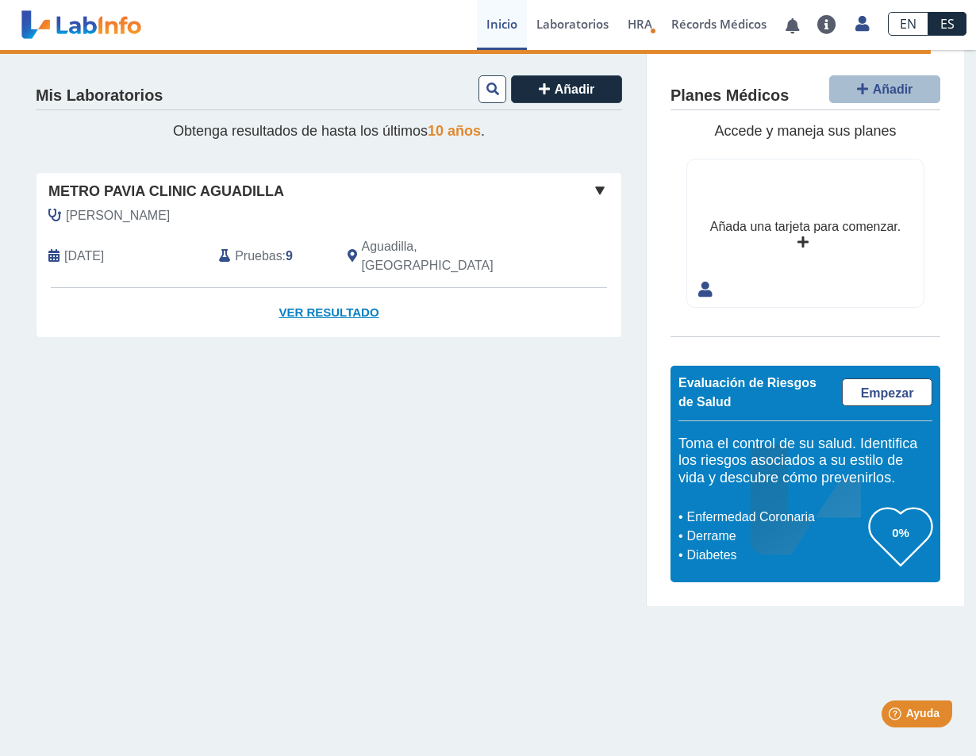
click at [310, 294] on link "Ver Resultado" at bounding box center [328, 313] width 585 height 50
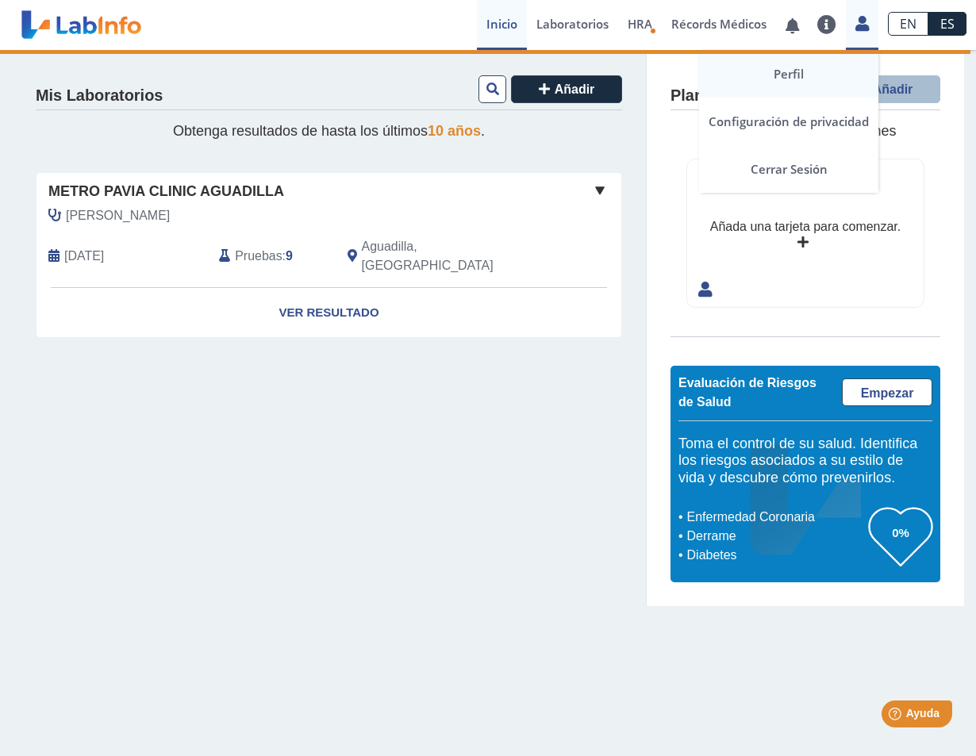
click at [816, 74] on link "Perfil" at bounding box center [788, 74] width 179 height 48
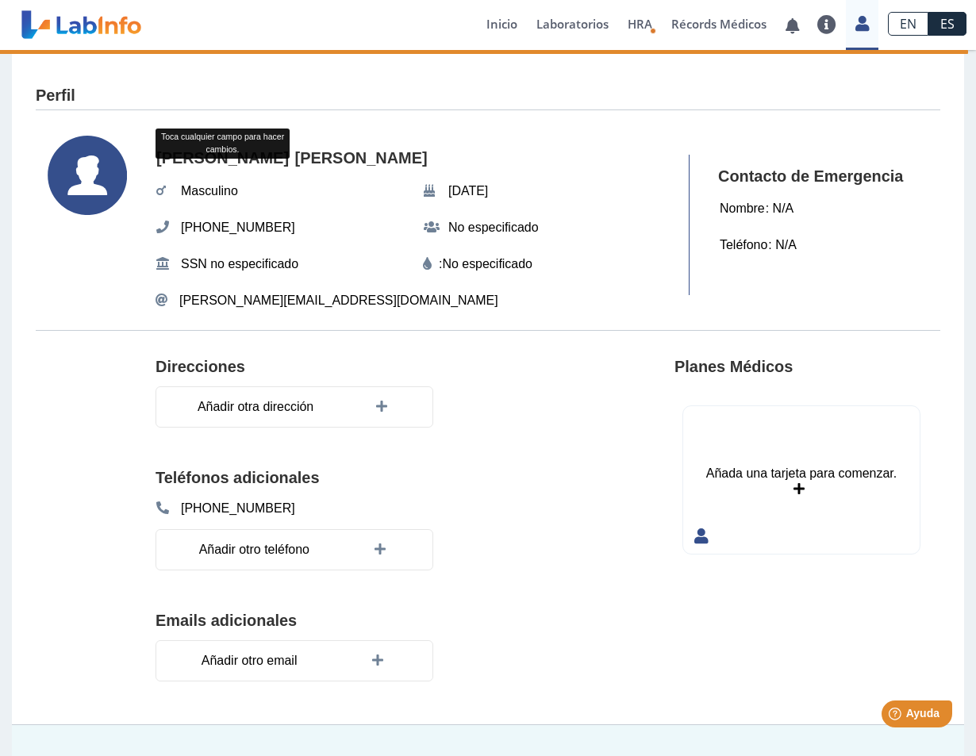
click at [121, 15] on link at bounding box center [81, 25] width 131 height 40
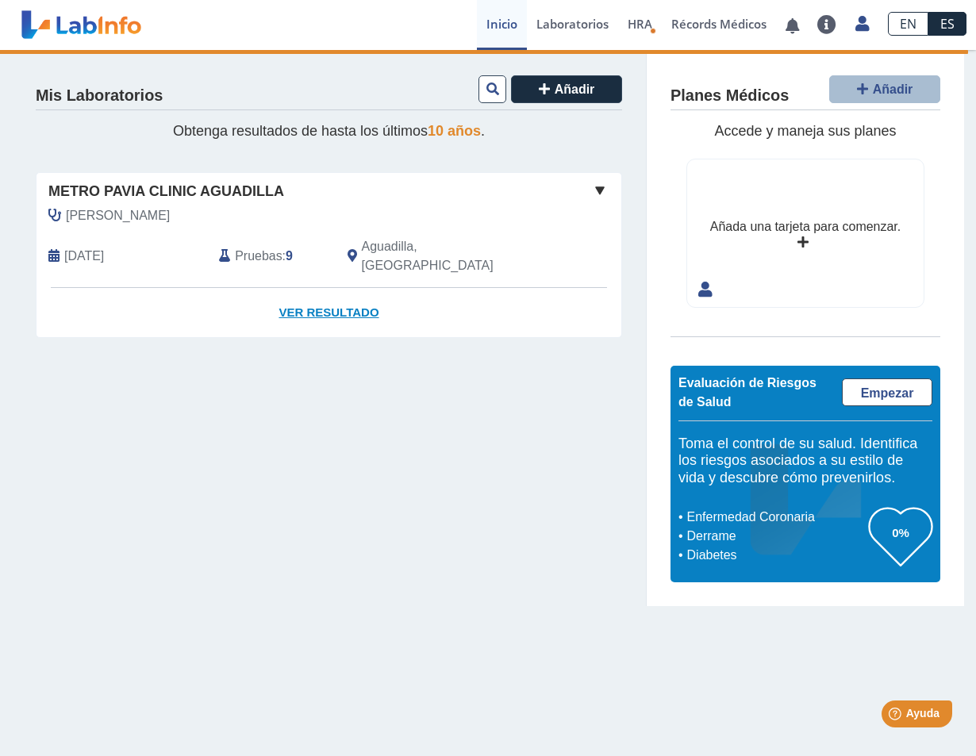
click at [357, 288] on link "Ver Resultado" at bounding box center [328, 313] width 585 height 50
click at [601, 186] on span at bounding box center [599, 190] width 19 height 19
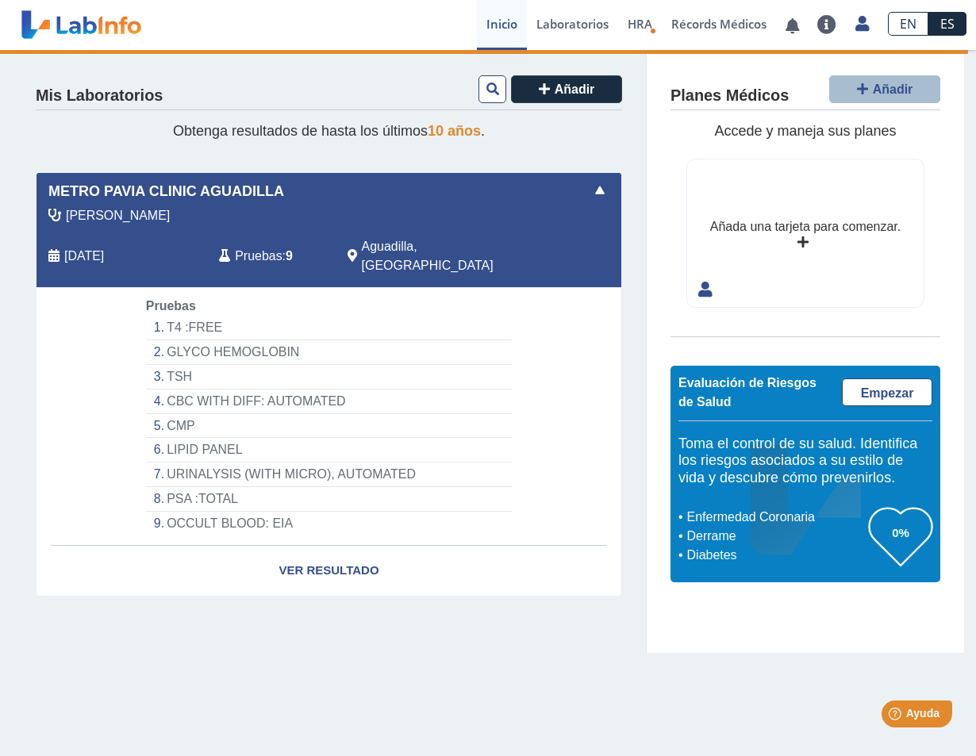
click at [213, 340] on li "GLYCO HEMOGLOBIN" at bounding box center [329, 352] width 366 height 25
click at [334, 551] on link "Ver Resultado" at bounding box center [328, 571] width 585 height 50
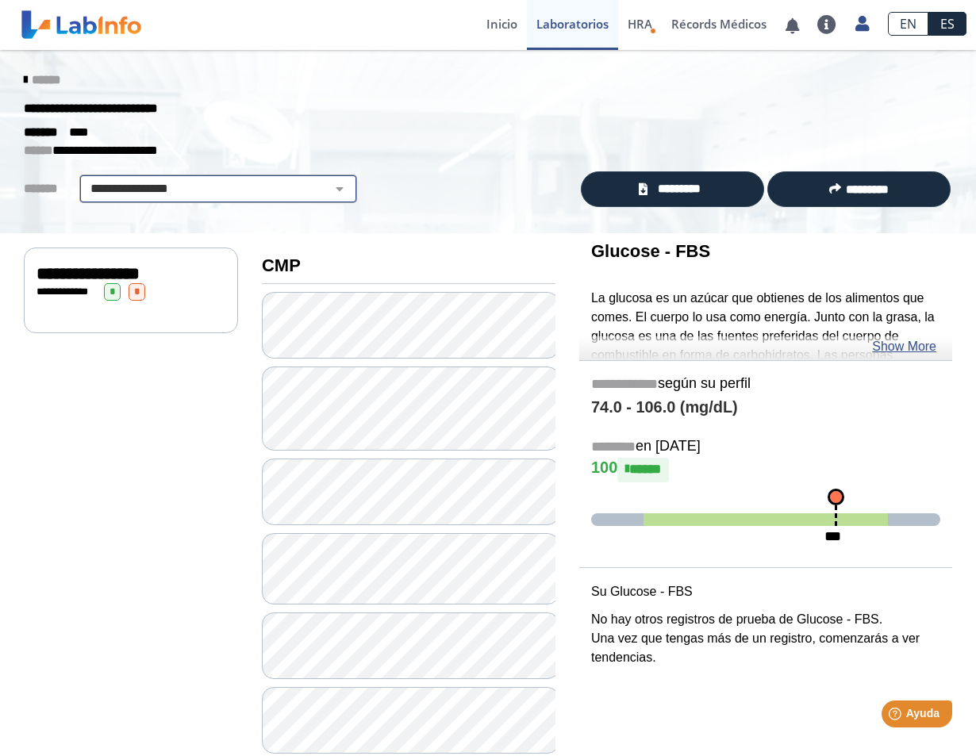
click at [155, 191] on select "**********" at bounding box center [218, 188] width 268 height 19
click at [420, 123] on div "******* ****" at bounding box center [488, 132] width 952 height 19
click at [144, 187] on select "**********" at bounding box center [218, 188] width 268 height 19
select select "***"
click at [84, 179] on select "**********" at bounding box center [218, 188] width 268 height 19
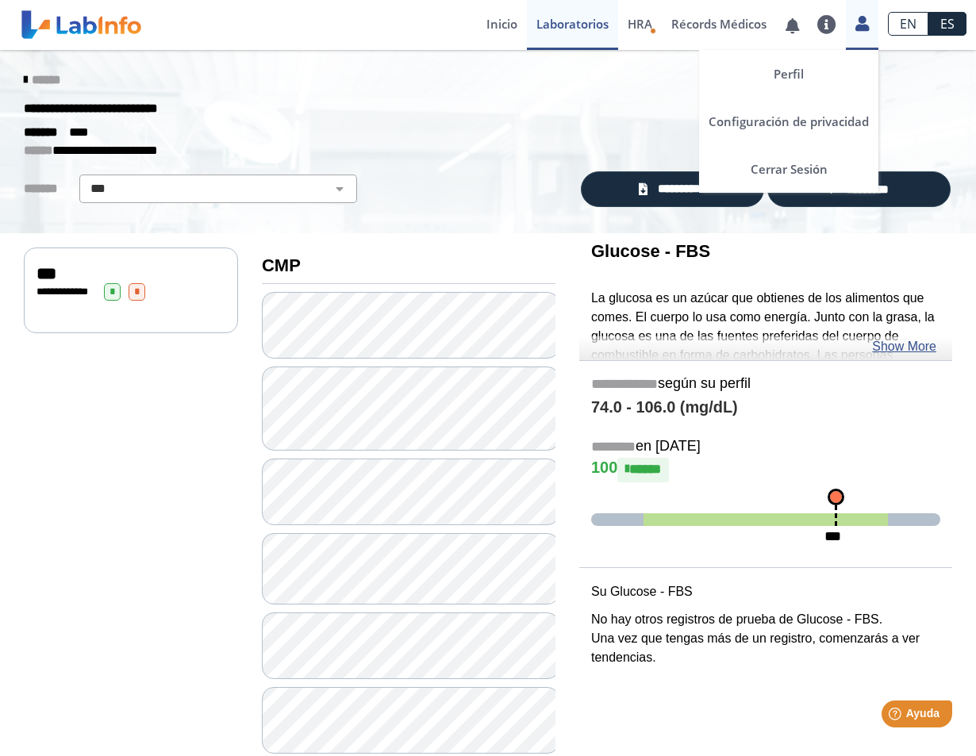
click at [870, 29] on link at bounding box center [862, 21] width 33 height 21
click at [811, 167] on link "Cerrar Sesión" at bounding box center [788, 169] width 179 height 48
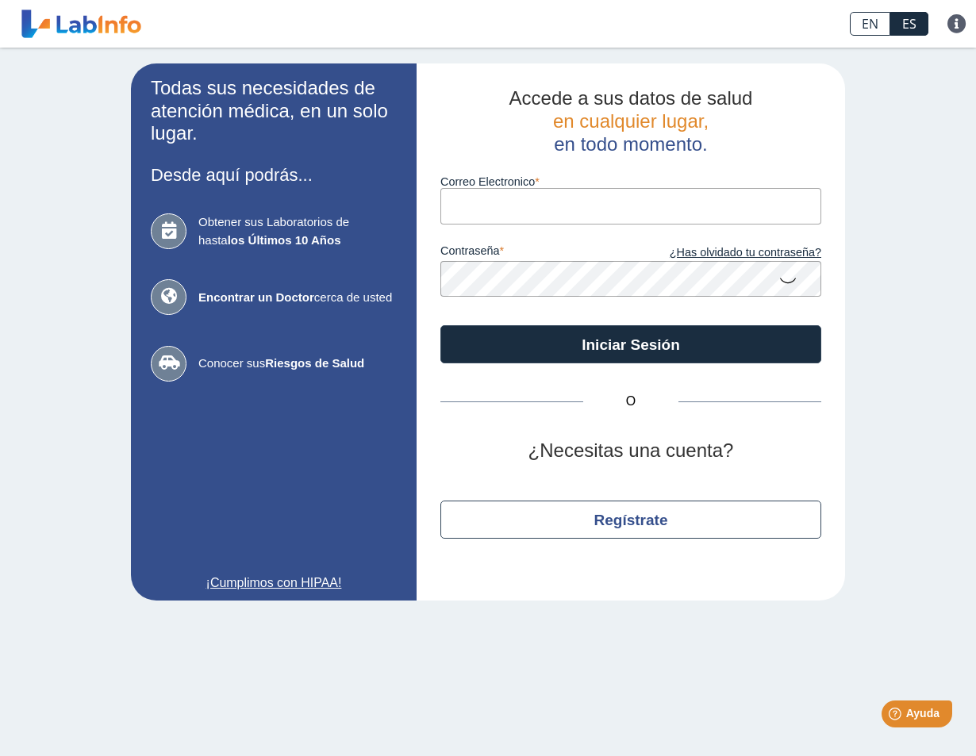
click at [544, 202] on input "Correo Electronico" at bounding box center [630, 206] width 381 height 36
type input "[EMAIL_ADDRESS][DOMAIN_NAME]"
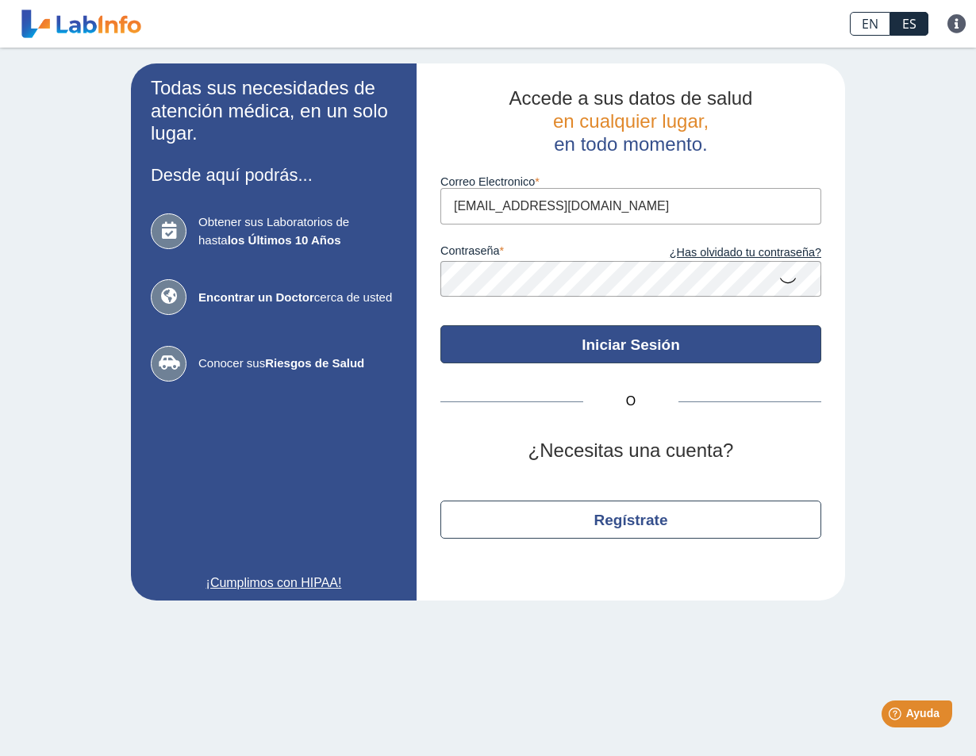
click at [678, 343] on button "Iniciar Sesión" at bounding box center [630, 344] width 381 height 38
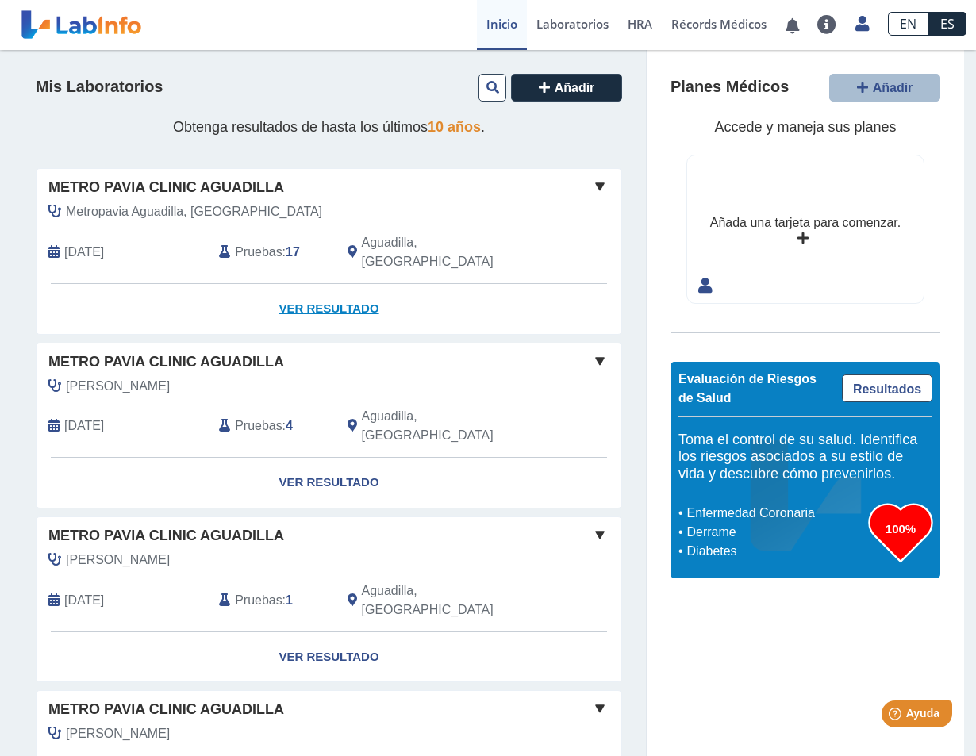
click at [297, 292] on link "Ver Resultado" at bounding box center [328, 309] width 585 height 50
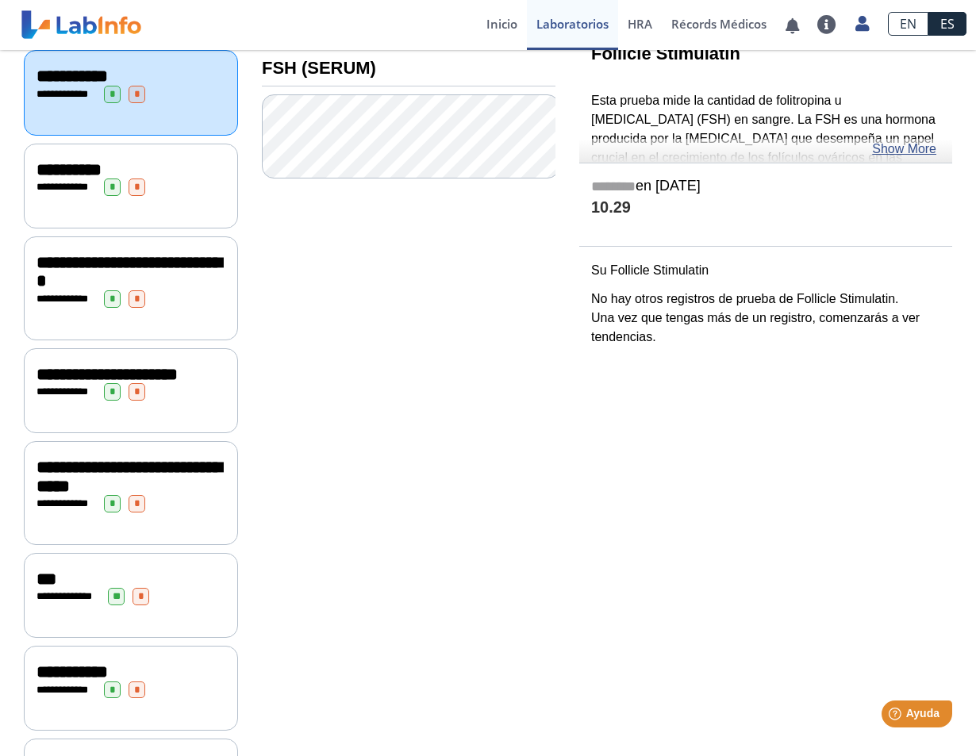
scroll to position [238, 0]
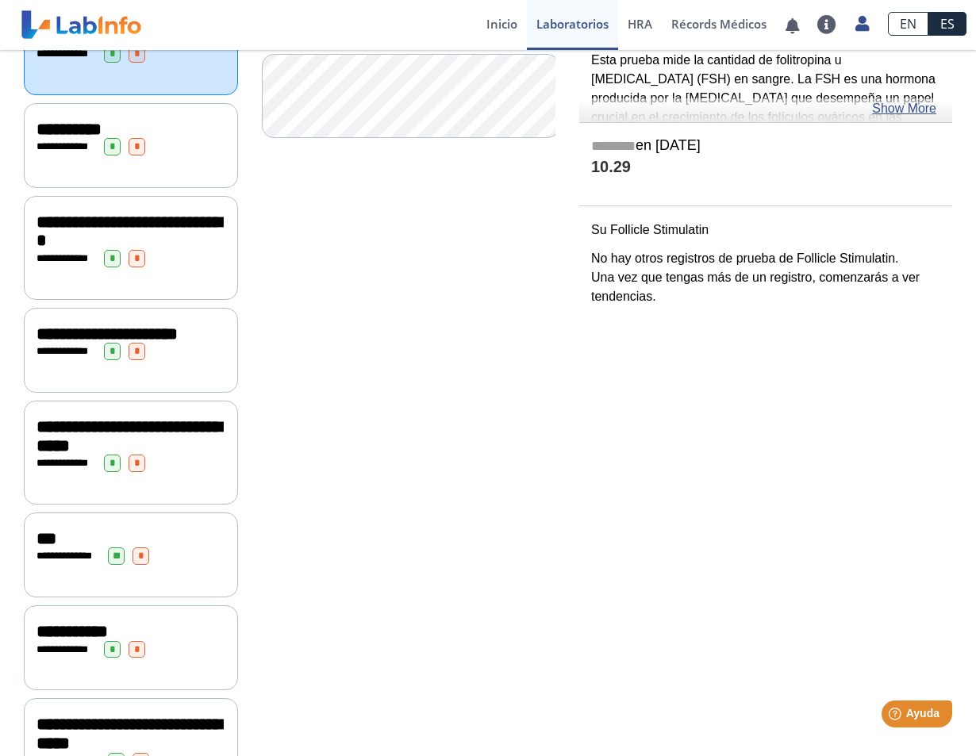
click at [161, 431] on span "**********" at bounding box center [128, 436] width 185 height 36
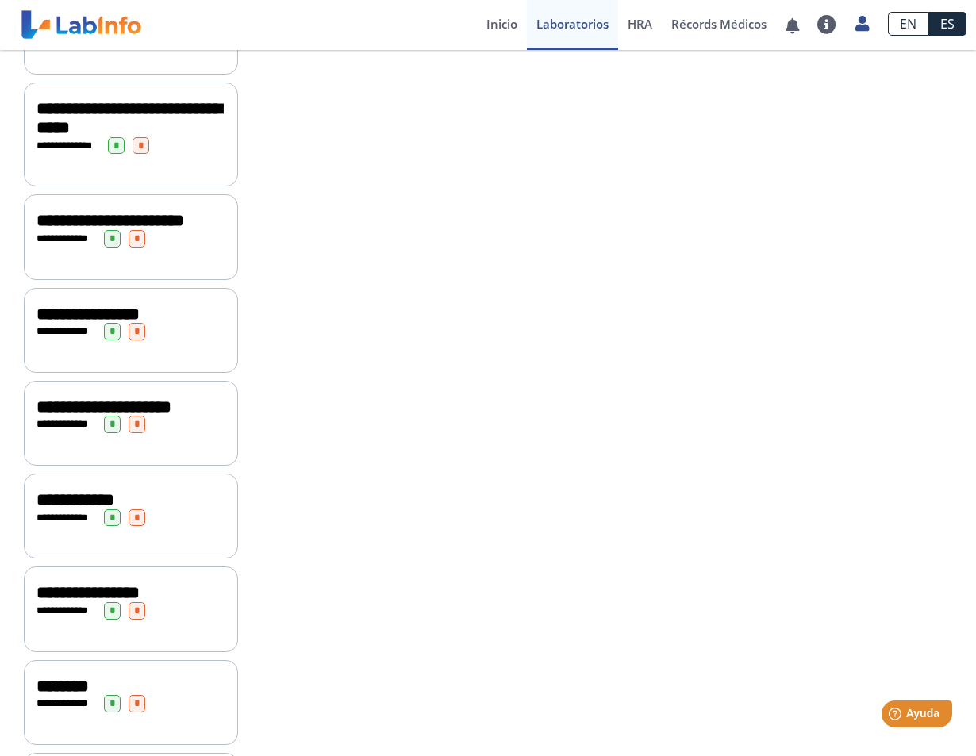
scroll to position [873, 0]
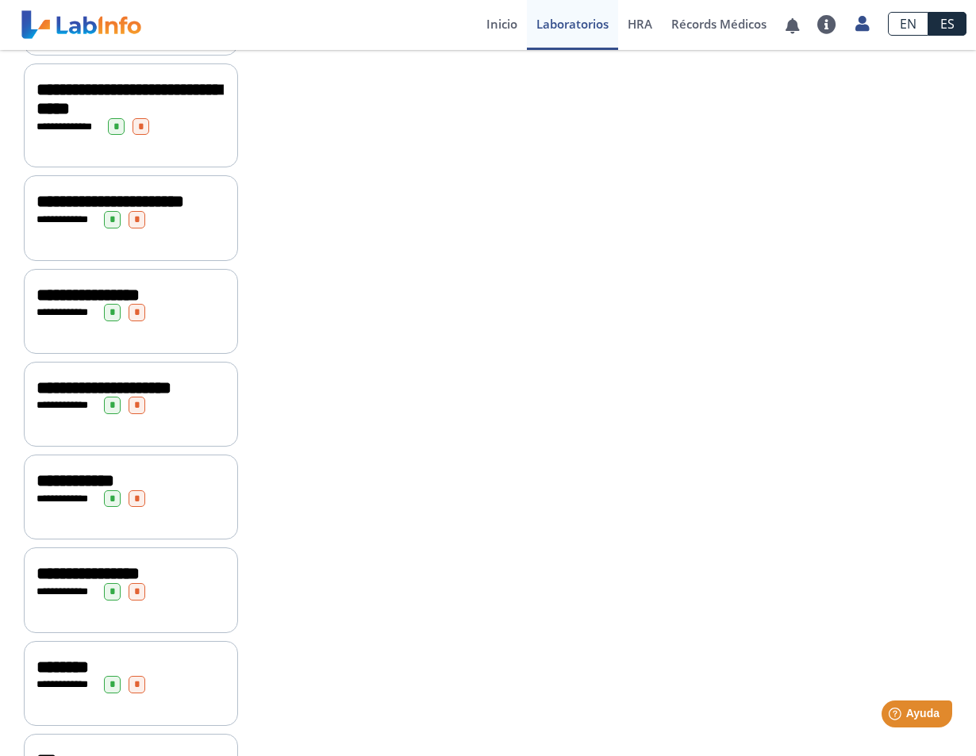
click at [194, 583] on div "**********" at bounding box center [130, 573] width 189 height 19
